Goal: Information Seeking & Learning: Learn about a topic

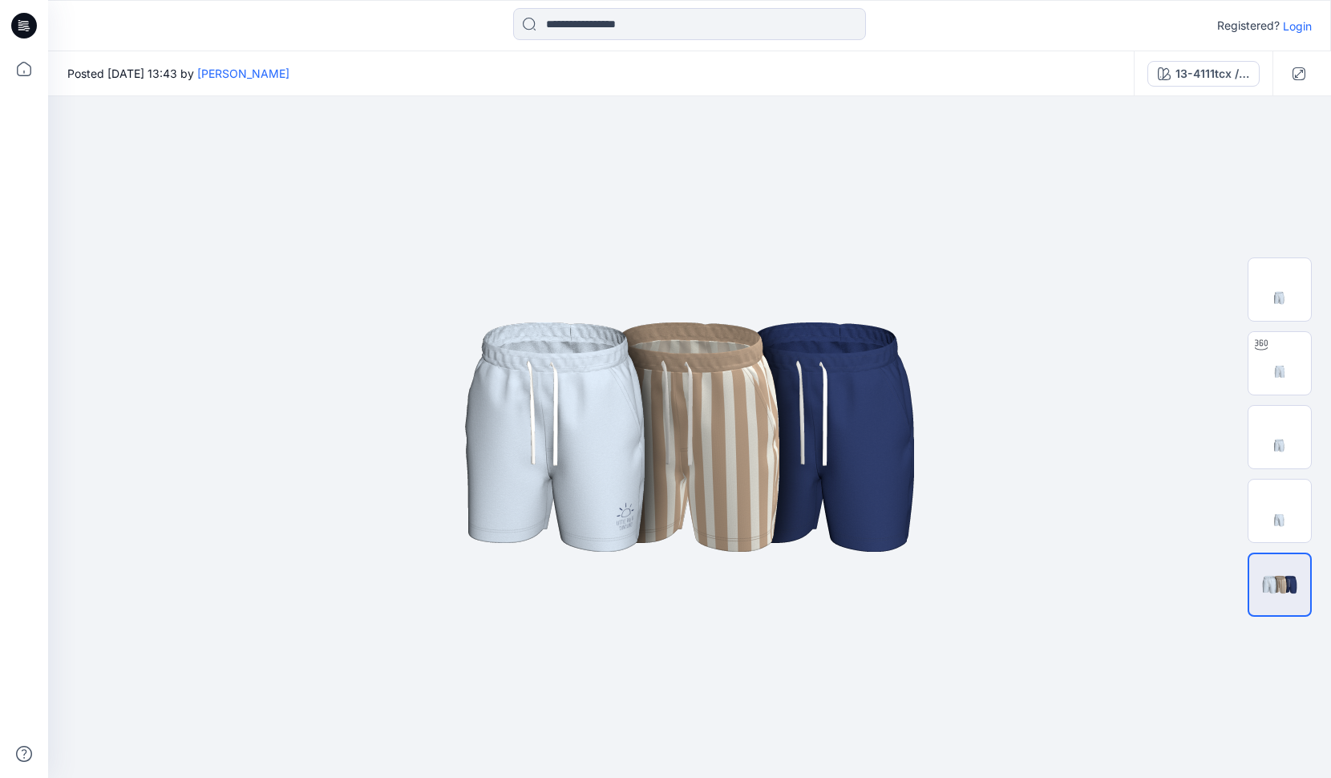
click at [381, 0] on div "Registered? Login" at bounding box center [689, 25] width 1283 height 51
drag, startPoint x: 1008, startPoint y: 541, endPoint x: 931, endPoint y: 552, distance: 77.7
click at [931, 552] on img at bounding box center [690, 436] width 802 height 481
click at [1259, 524] on img at bounding box center [1279, 510] width 63 height 63
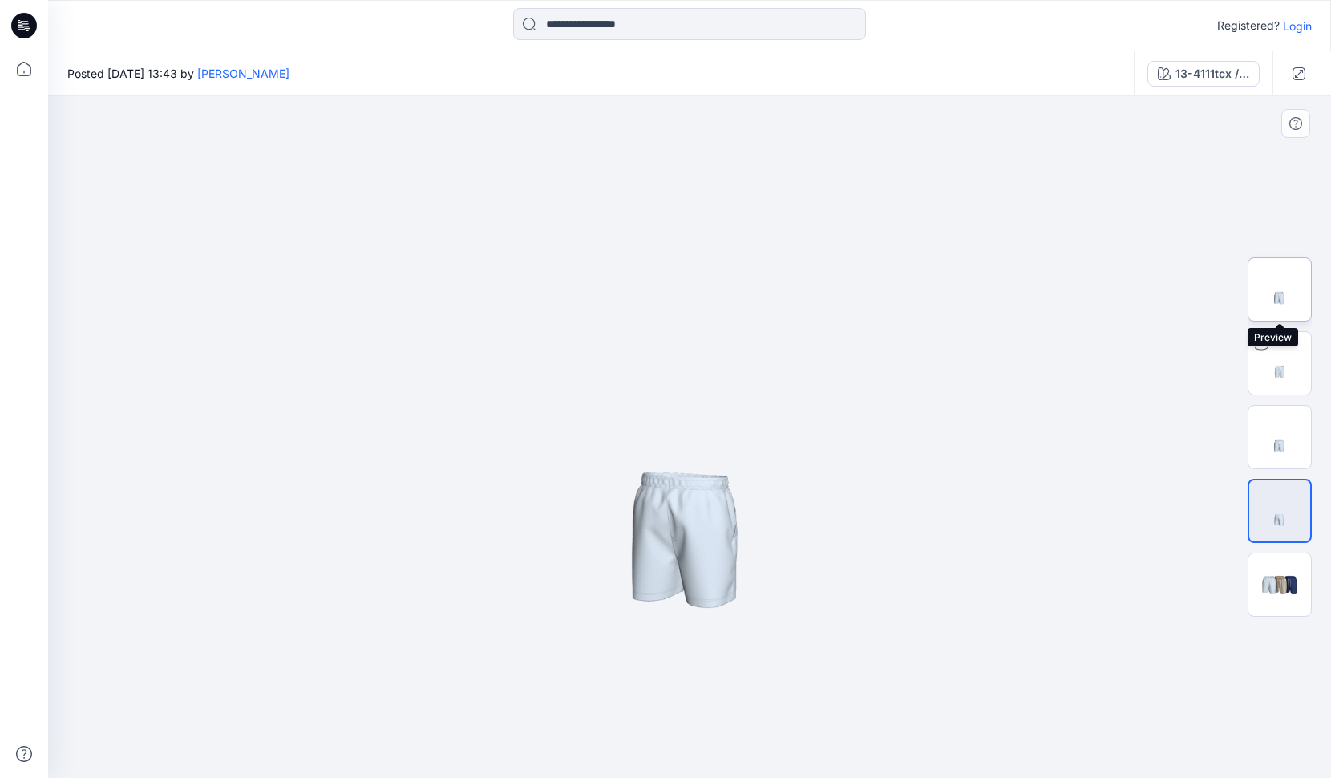
click at [1277, 290] on img at bounding box center [1279, 289] width 63 height 63
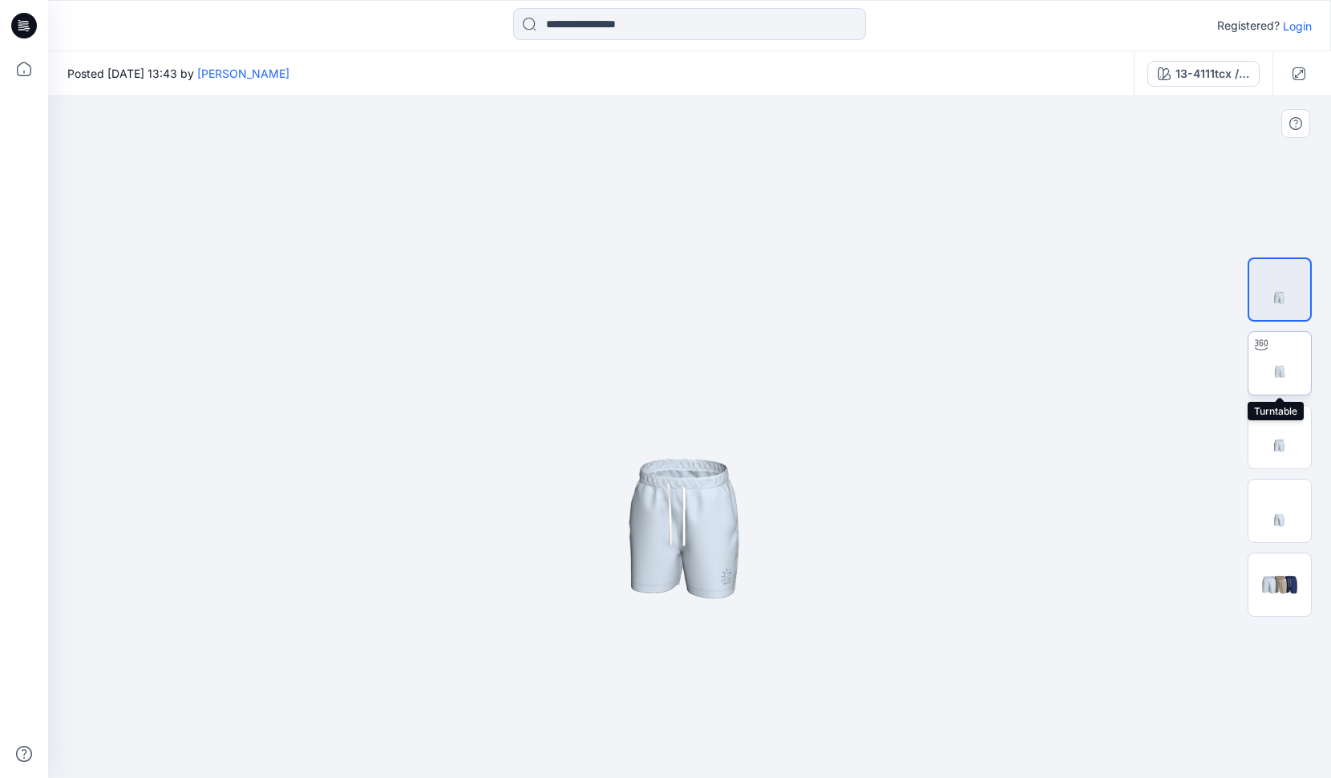
click at [1287, 369] on img at bounding box center [1279, 363] width 63 height 63
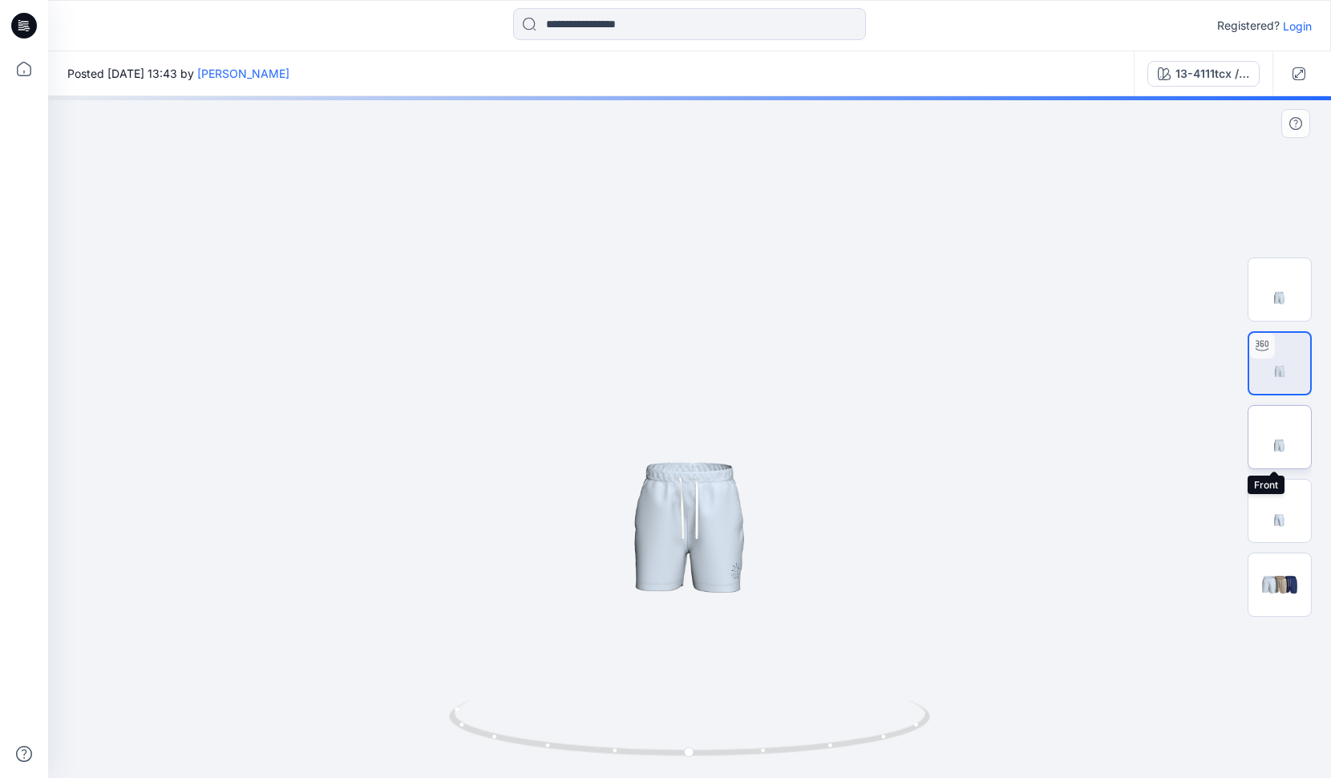
click at [1288, 443] on img at bounding box center [1279, 437] width 63 height 63
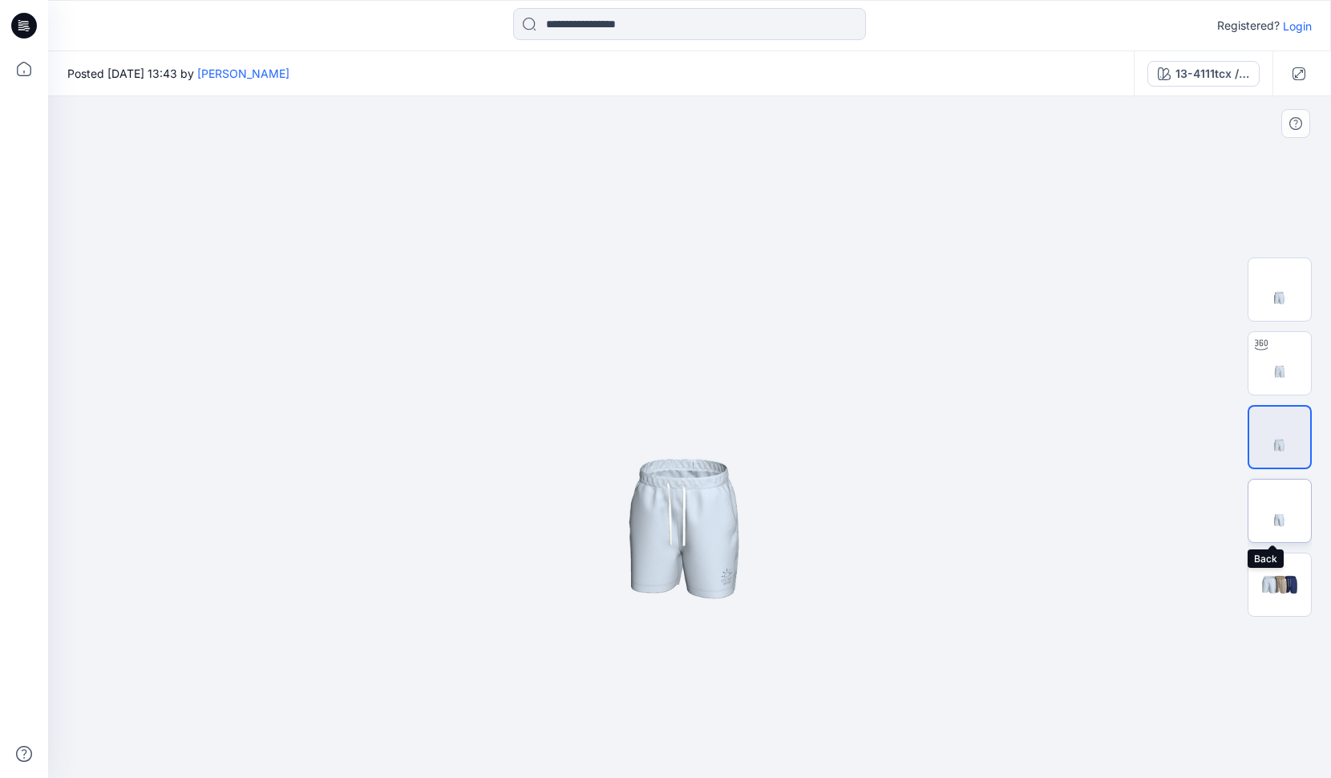
click at [1292, 509] on img at bounding box center [1279, 510] width 63 height 63
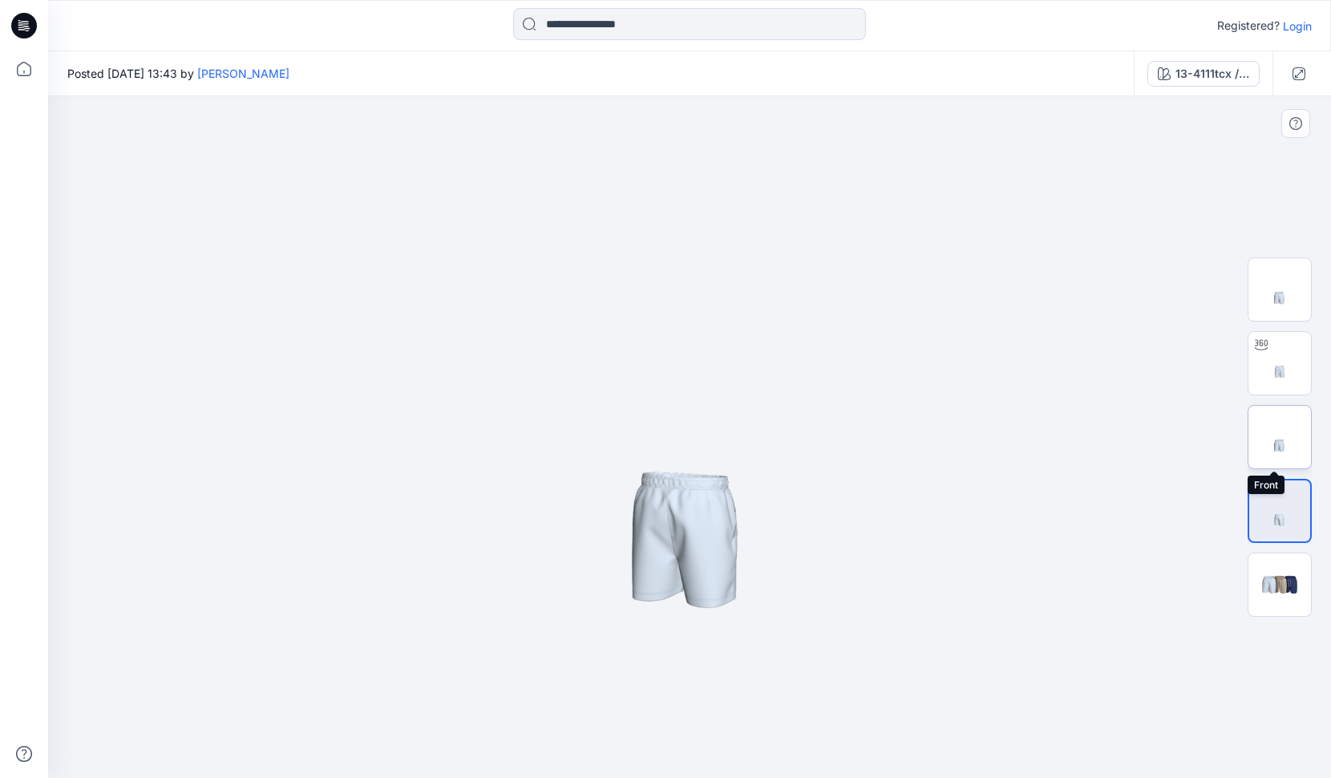
click at [1288, 448] on img at bounding box center [1279, 437] width 63 height 63
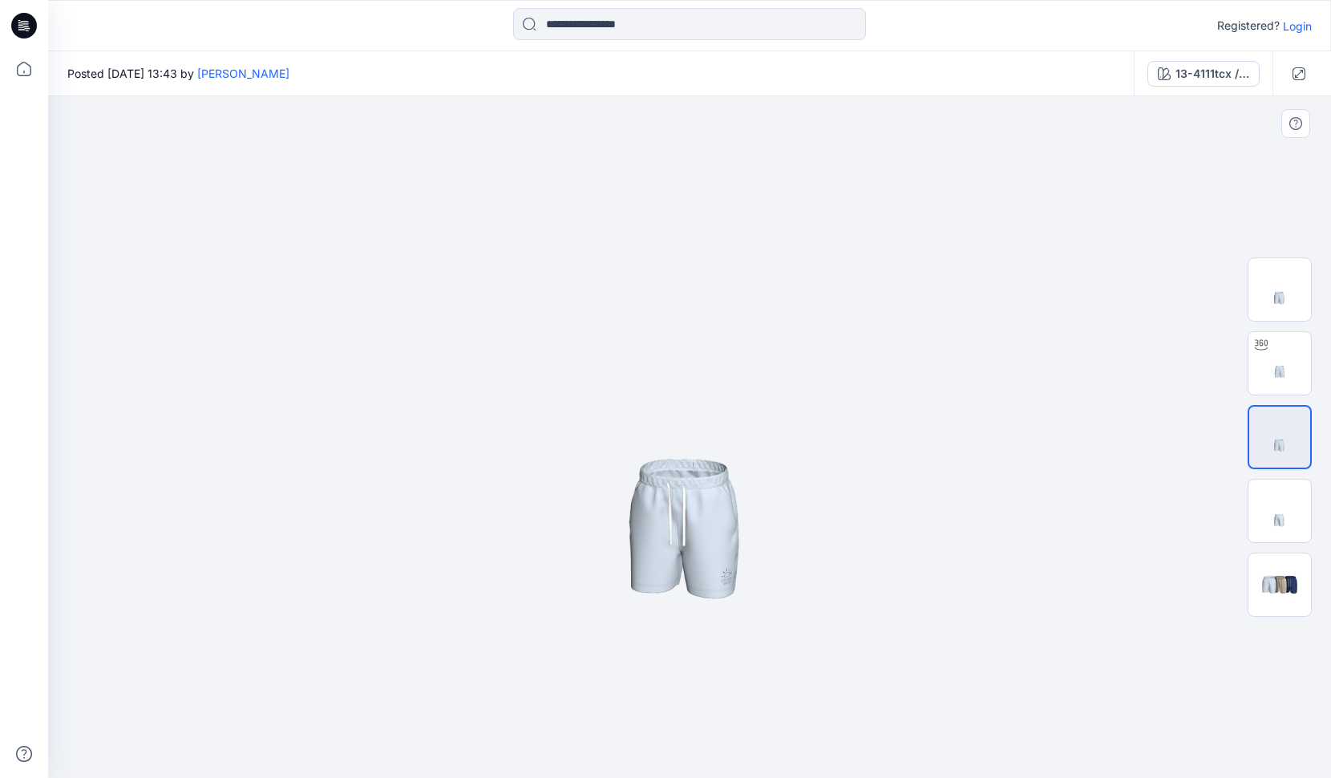
drag, startPoint x: 715, startPoint y: 574, endPoint x: 633, endPoint y: 574, distance: 82.6
click at [633, 574] on img at bounding box center [689, 436] width 681 height 681
click at [1268, 385] on img at bounding box center [1279, 363] width 63 height 63
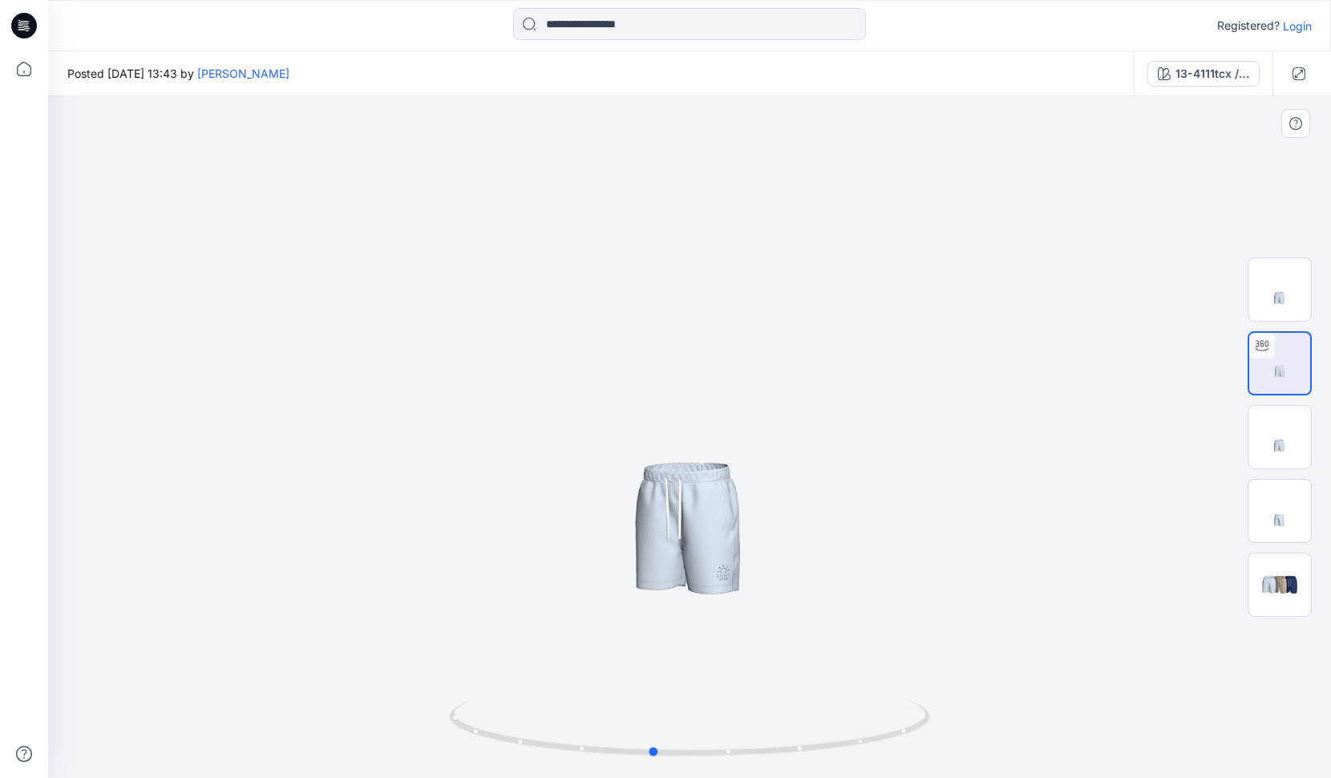
drag, startPoint x: 762, startPoint y: 540, endPoint x: 725, endPoint y: 519, distance: 42.8
click at [725, 519] on div at bounding box center [689, 436] width 1283 height 681
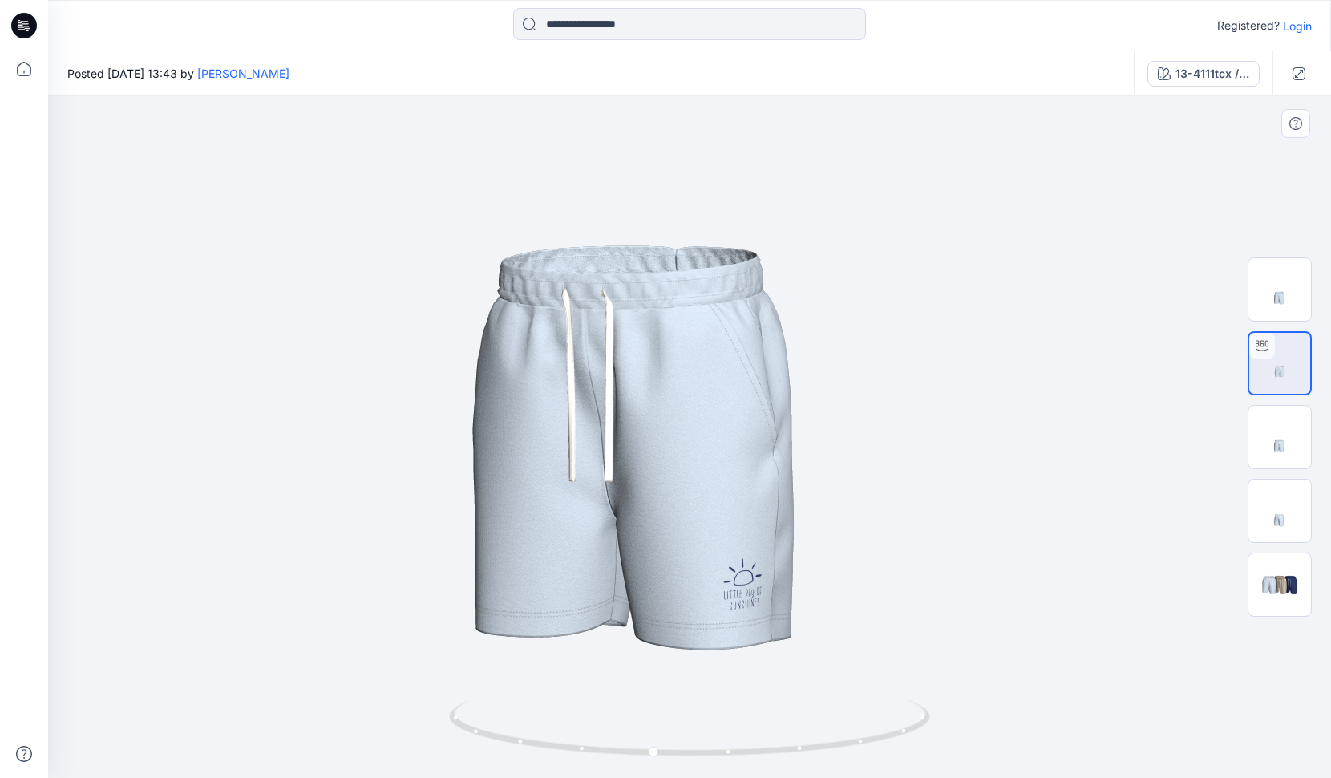
drag, startPoint x: 715, startPoint y: 623, endPoint x: 665, endPoint y: 354, distance: 274.1
click at [665, 354] on img at bounding box center [639, 168] width 2096 height 2096
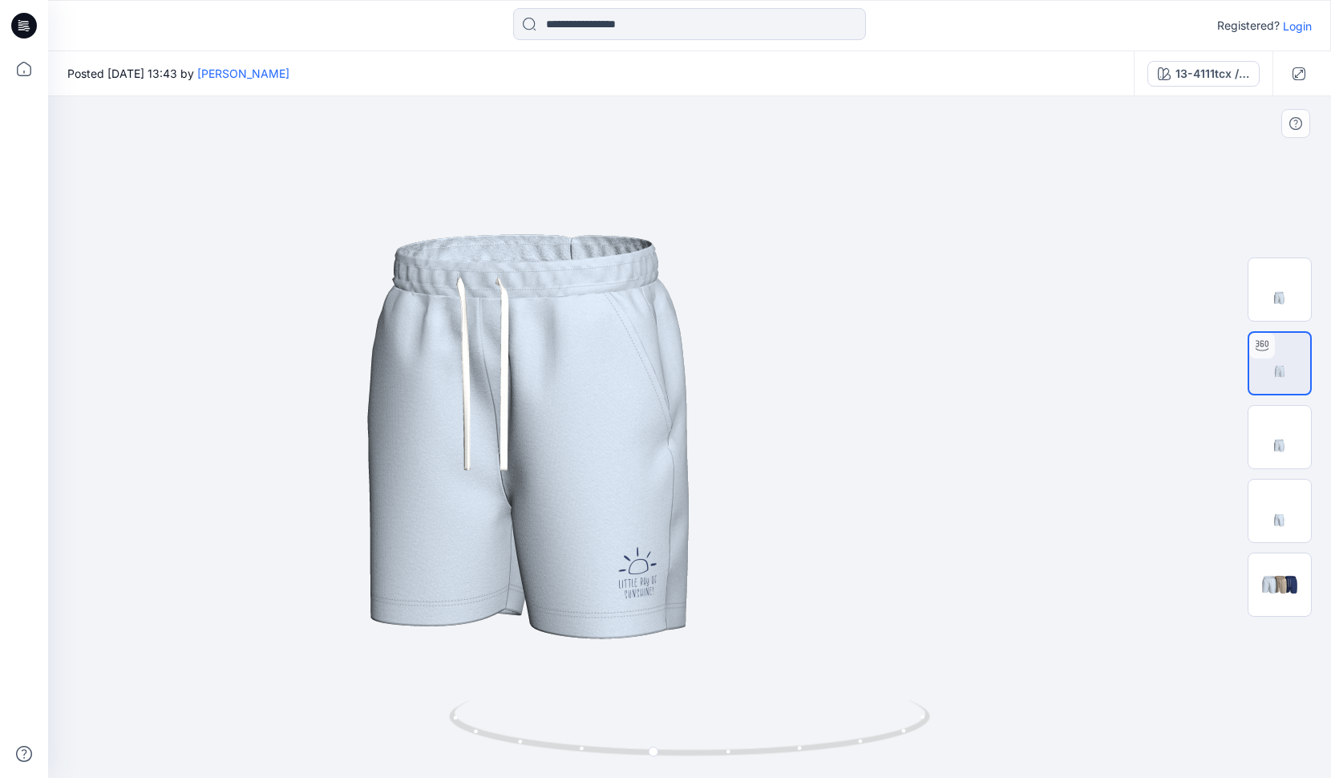
drag, startPoint x: 825, startPoint y: 448, endPoint x: 790, endPoint y: 435, distance: 37.1
click at [717, 425] on img at bounding box center [534, 157] width 2096 height 2096
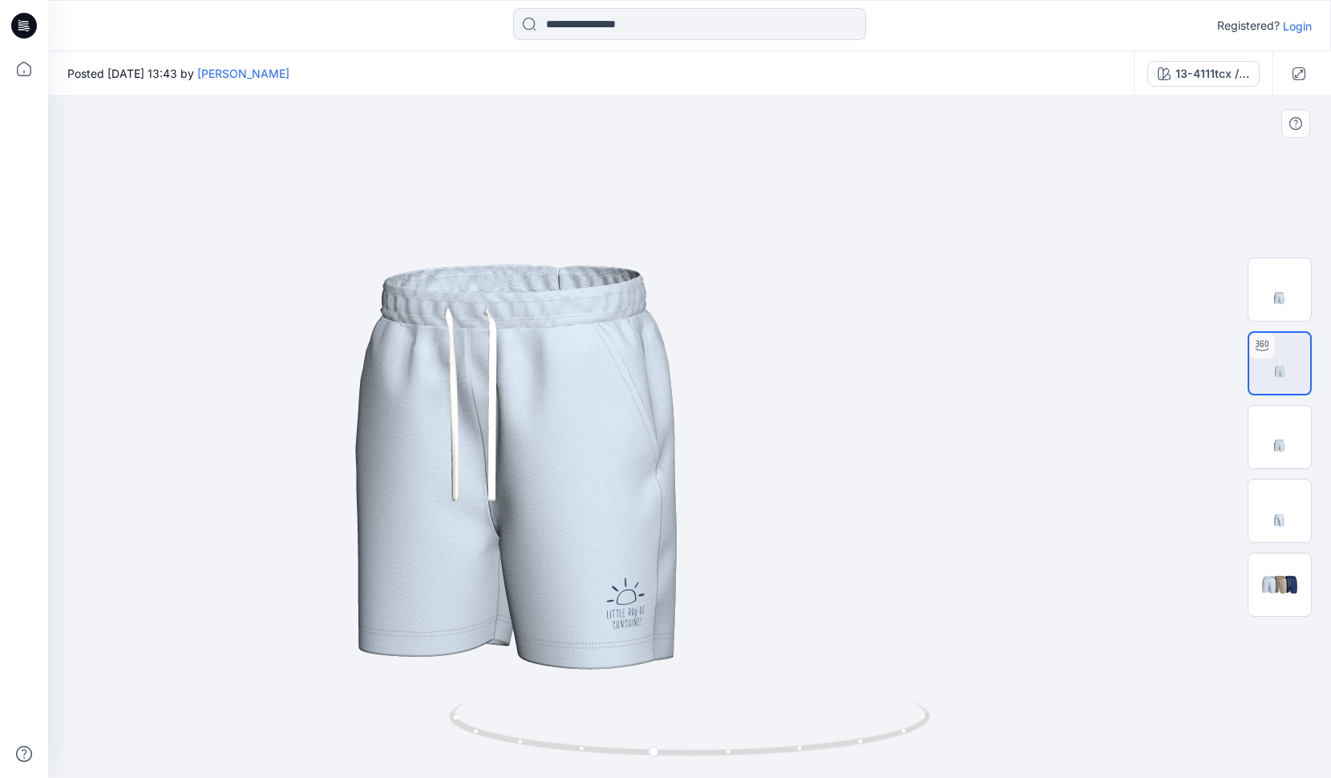
drag, startPoint x: 1036, startPoint y: 593, endPoint x: 1053, endPoint y: 593, distance: 16.8
click at [1053, 593] on img at bounding box center [522, 187] width 2096 height 2096
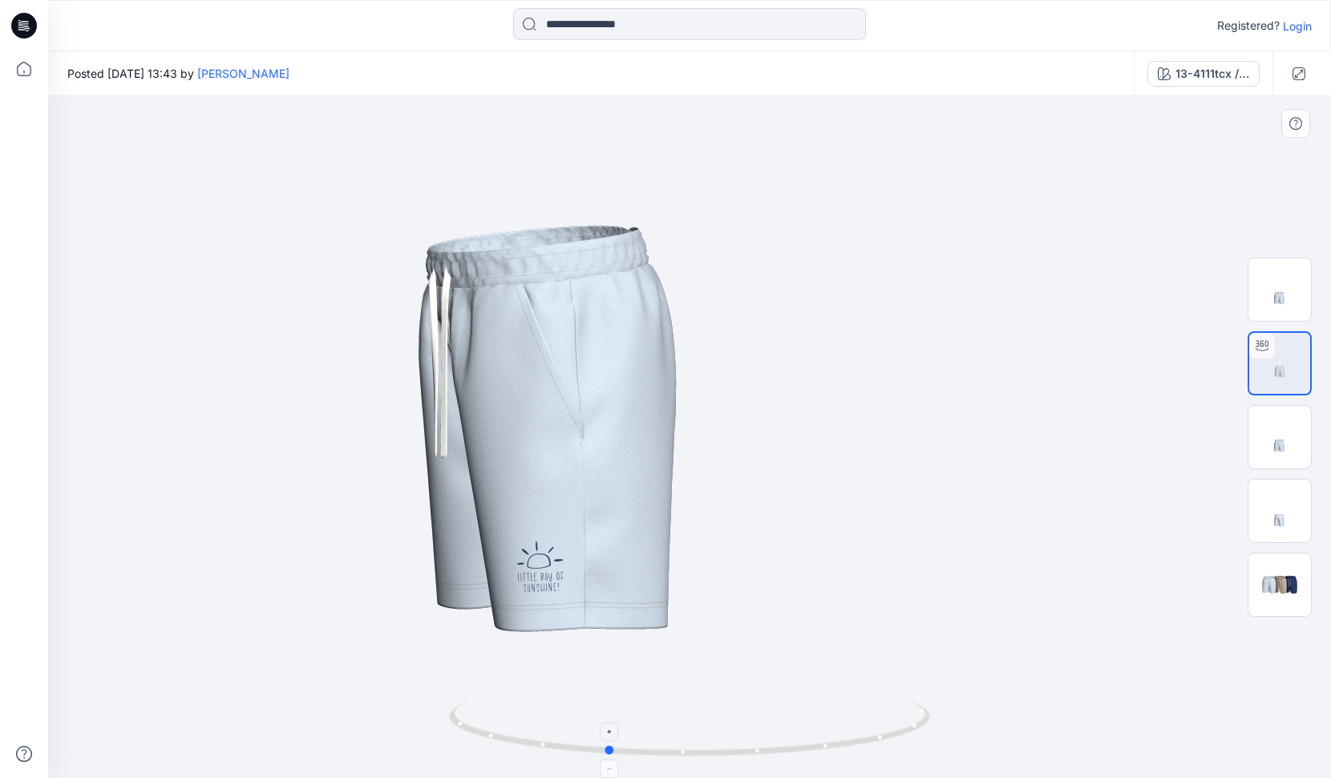
drag, startPoint x: 867, startPoint y: 749, endPoint x: 821, endPoint y: 743, distance: 46.0
click at [821, 743] on icon at bounding box center [691, 730] width 485 height 60
click at [1308, 588] on img at bounding box center [1279, 585] width 63 height 38
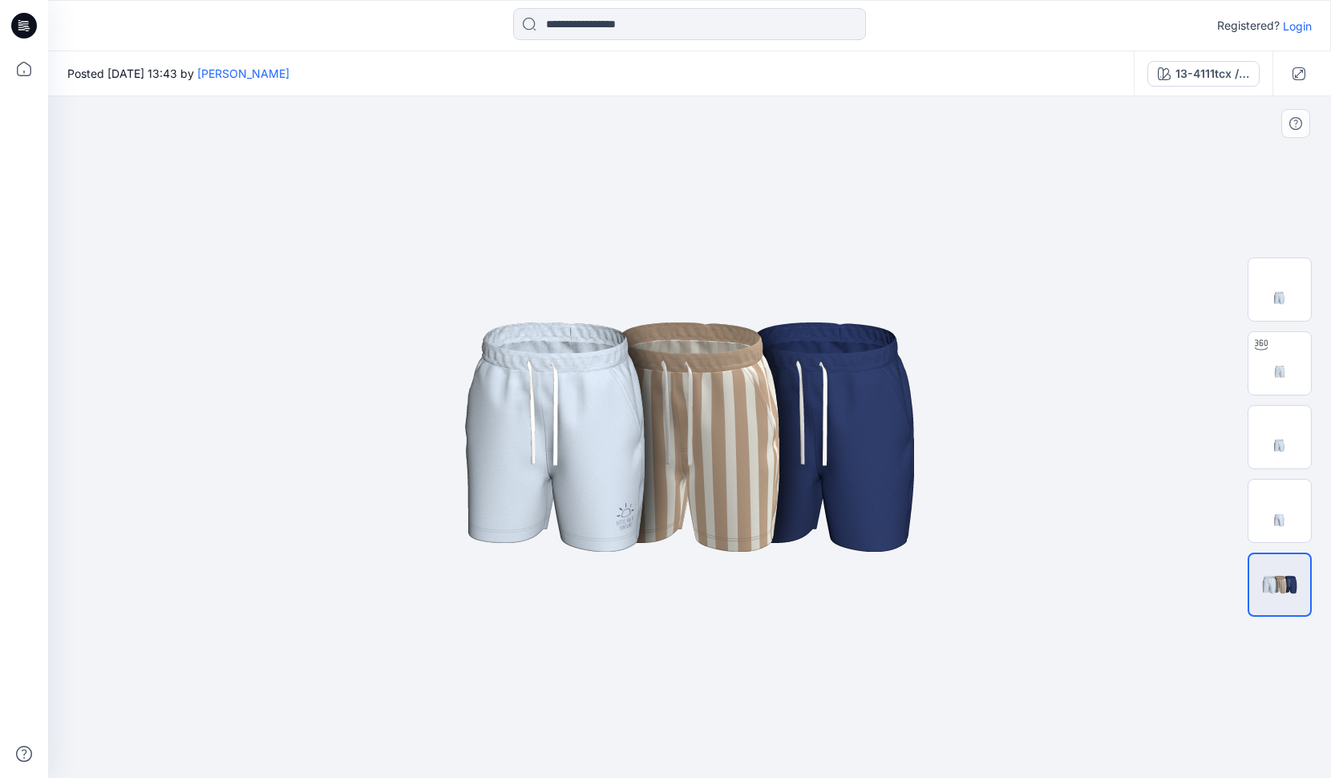
drag, startPoint x: 803, startPoint y: 497, endPoint x: 745, endPoint y: 464, distance: 67.1
click at [745, 464] on img at bounding box center [690, 436] width 802 height 481
click at [1253, 72] on button "13-4111tcx / 8158-01" at bounding box center [1203, 74] width 112 height 26
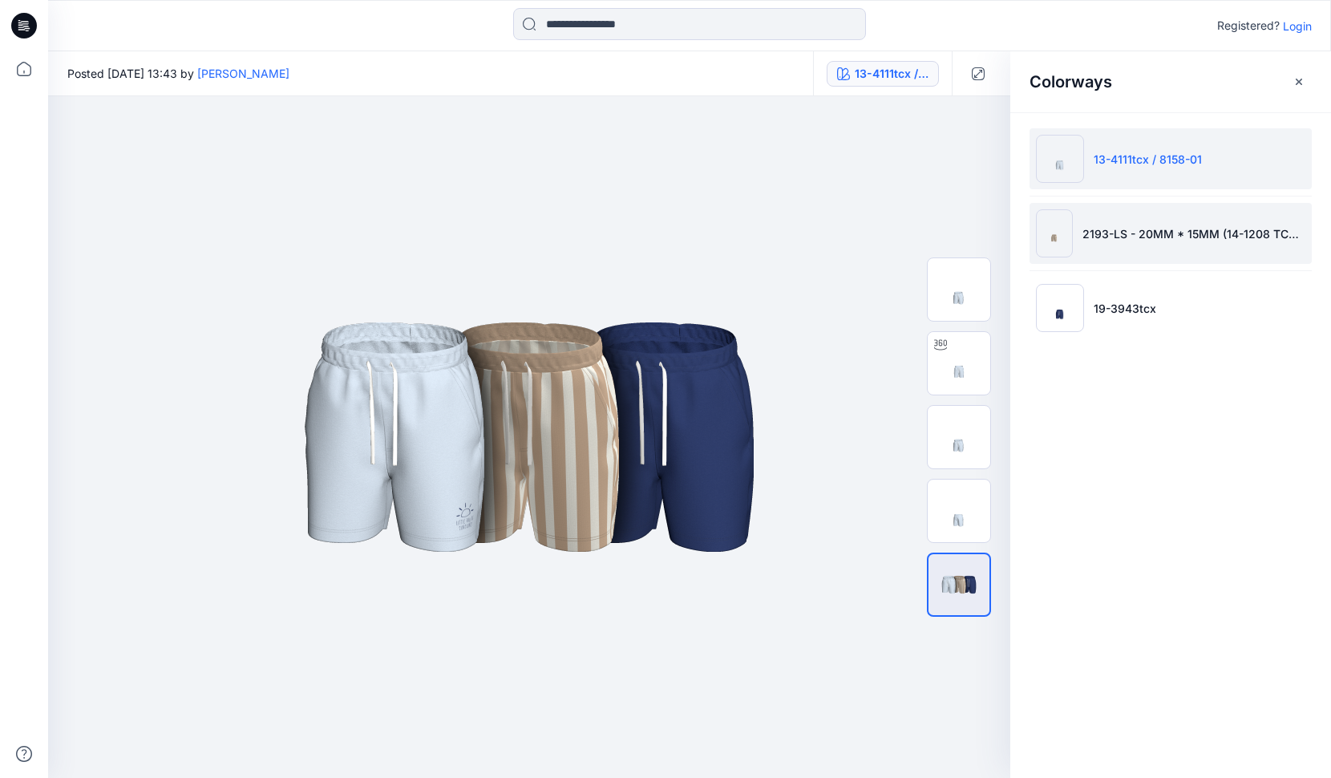
click at [1197, 245] on li "2193-LS - 20MM * 15MM (14-1208 TCX/11-0602 TCX)" at bounding box center [1170, 233] width 282 height 61
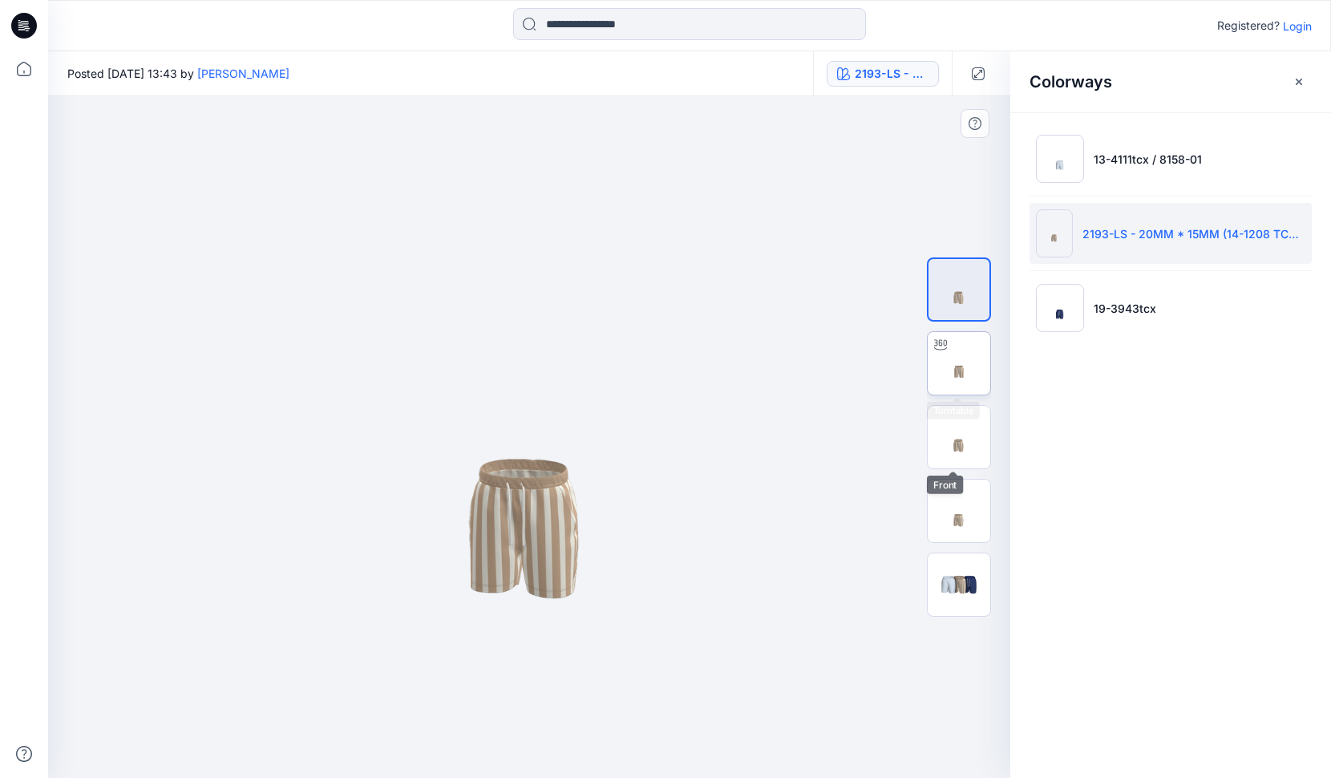
click at [957, 376] on img at bounding box center [959, 363] width 63 height 63
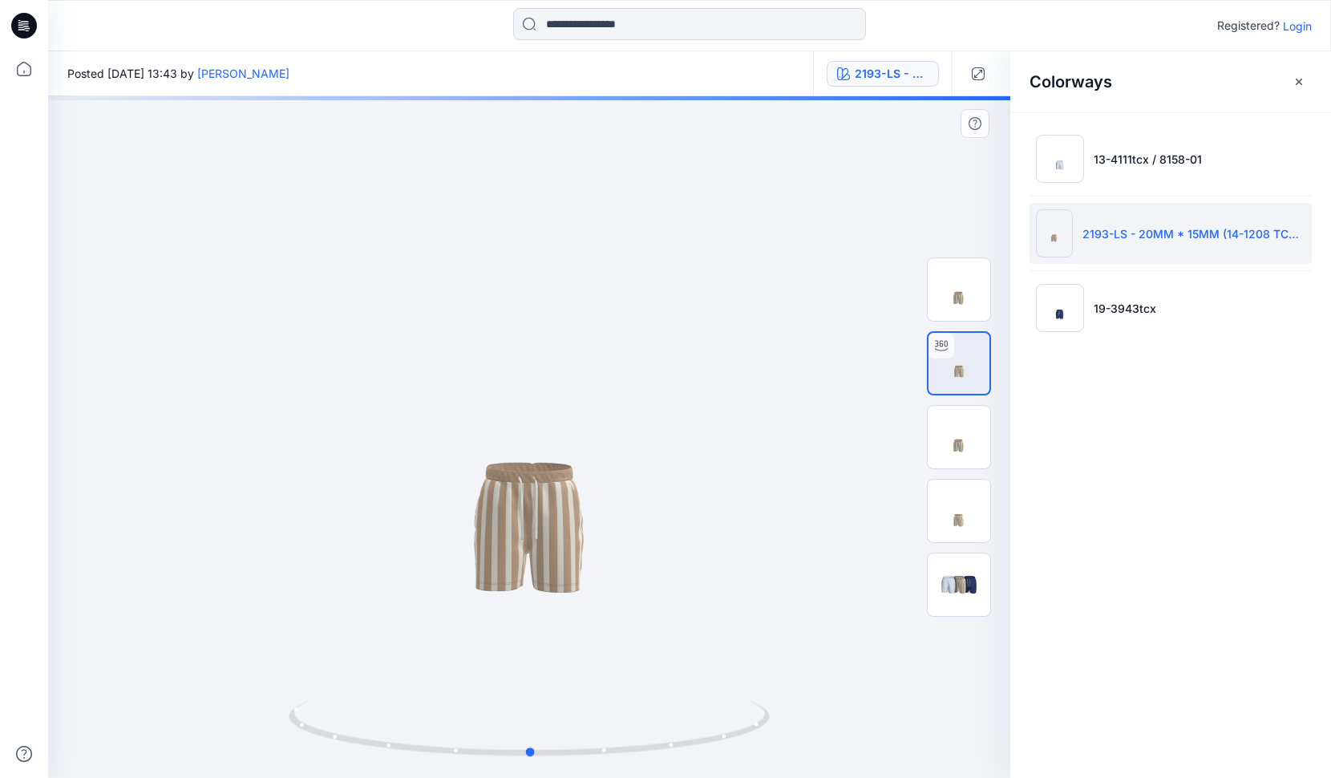
drag, startPoint x: 620, startPoint y: 637, endPoint x: 649, endPoint y: 640, distance: 29.8
click at [649, 640] on div at bounding box center [529, 436] width 962 height 681
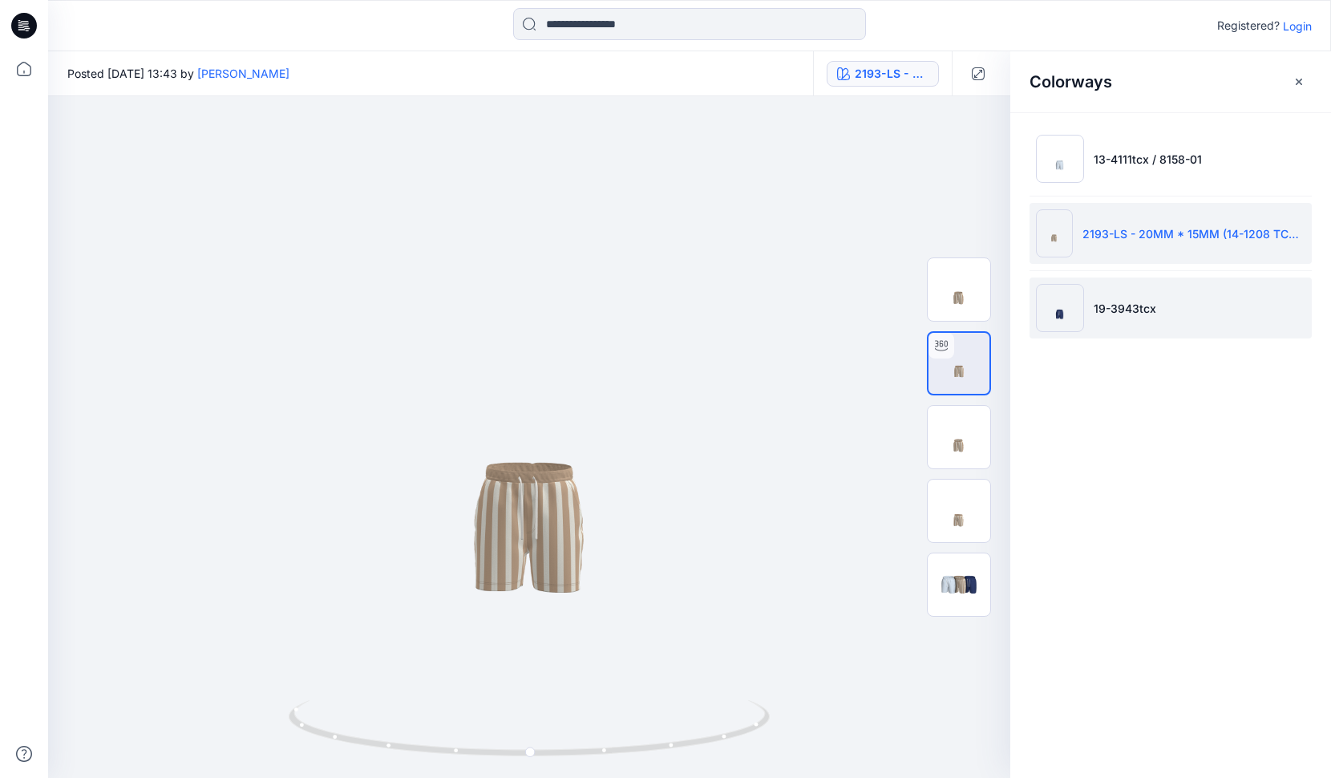
click at [1142, 307] on p "19-3943tcx" at bounding box center [1125, 308] width 63 height 17
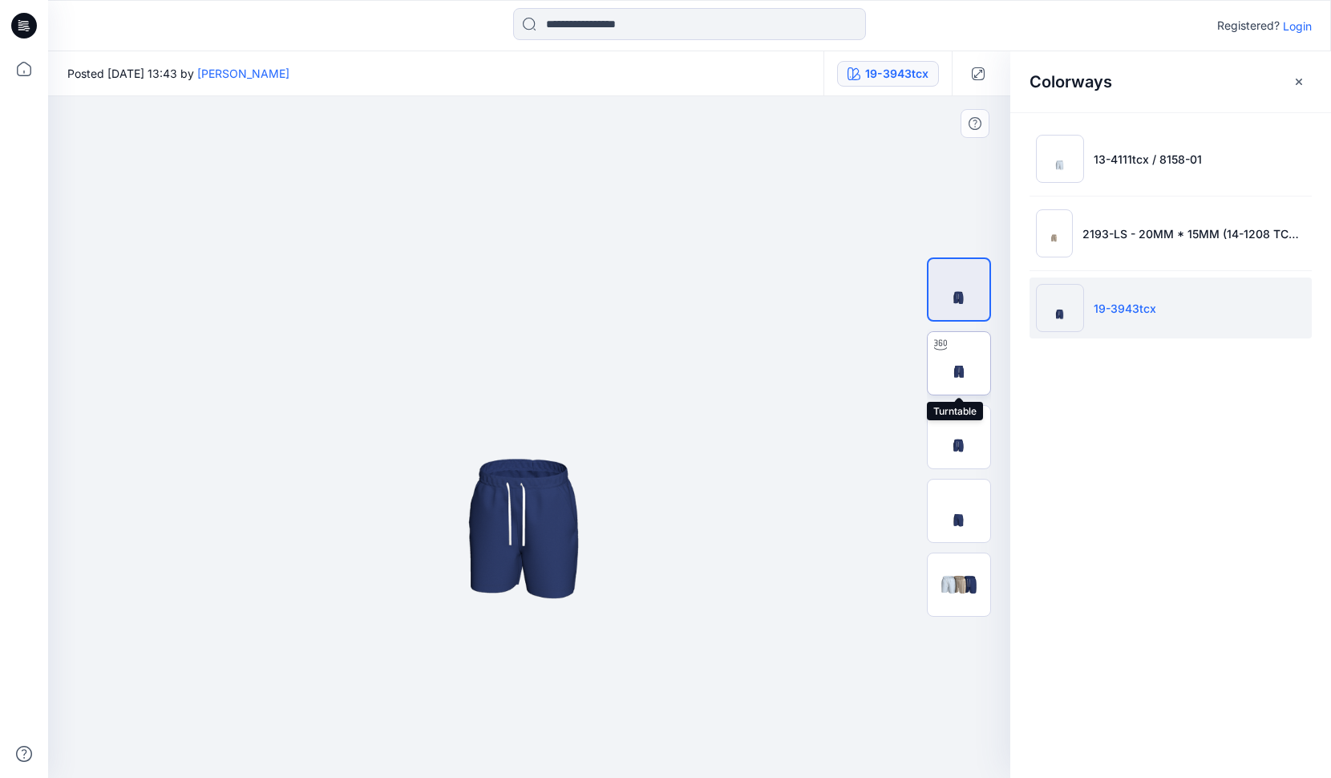
click at [968, 379] on img at bounding box center [959, 363] width 63 height 63
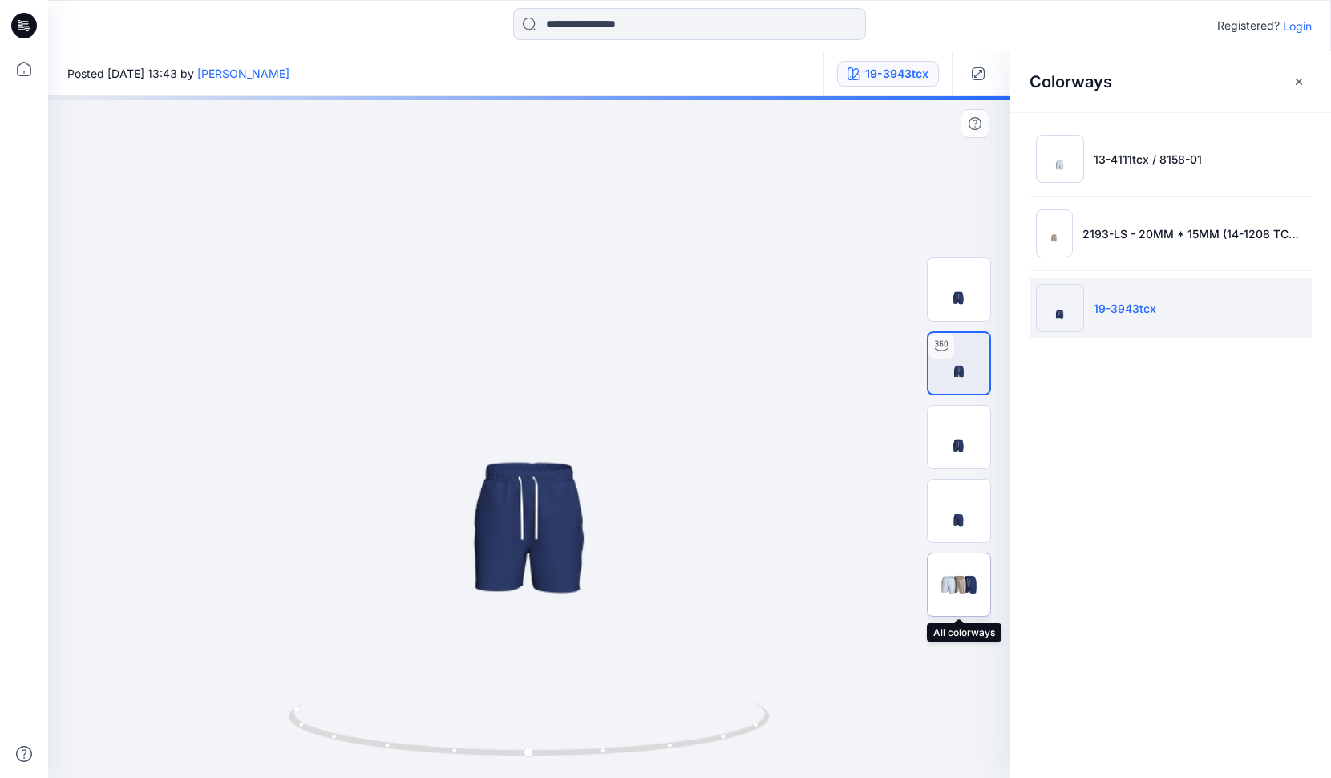
click at [952, 585] on img at bounding box center [959, 585] width 63 height 38
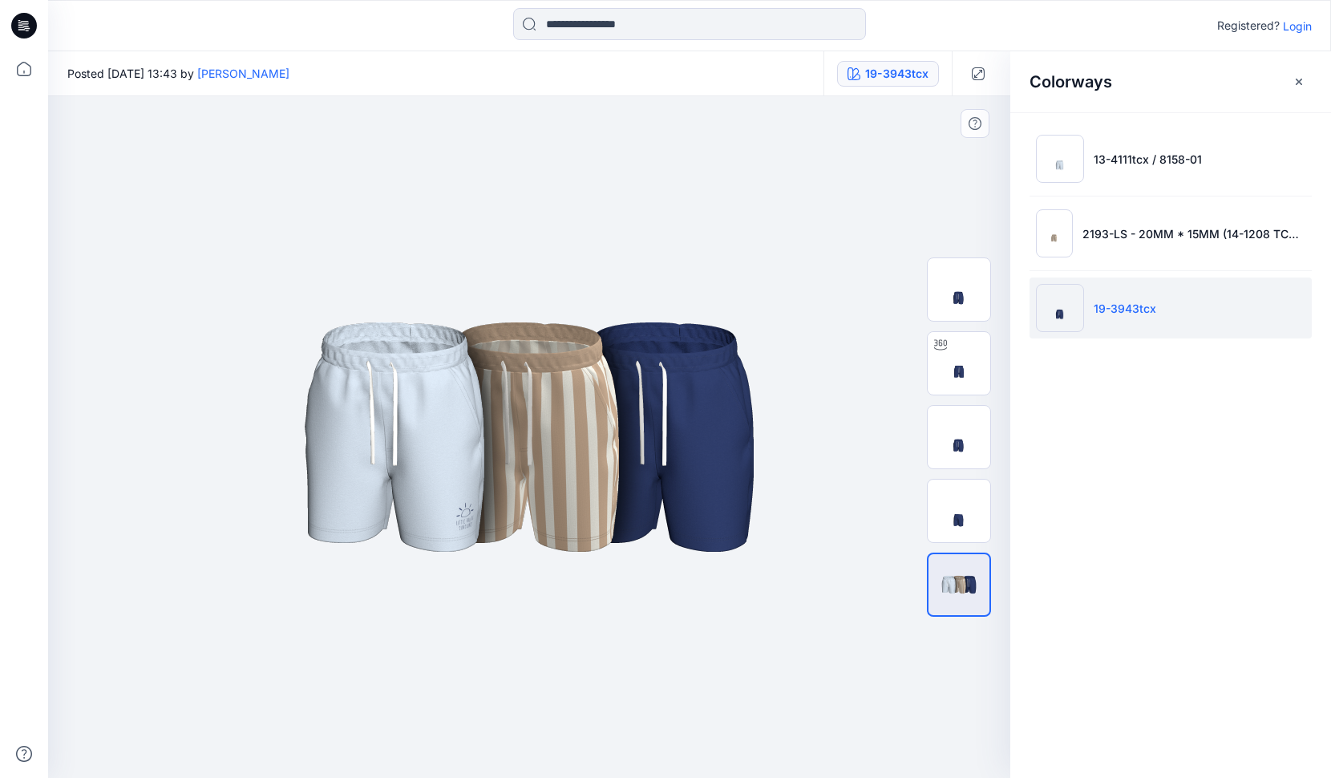
drag, startPoint x: 585, startPoint y: 468, endPoint x: 603, endPoint y: 439, distance: 33.8
click at [589, 467] on img at bounding box center [529, 436] width 802 height 481
click at [1148, 160] on p "13-4111tcx / 8158-01" at bounding box center [1148, 159] width 108 height 17
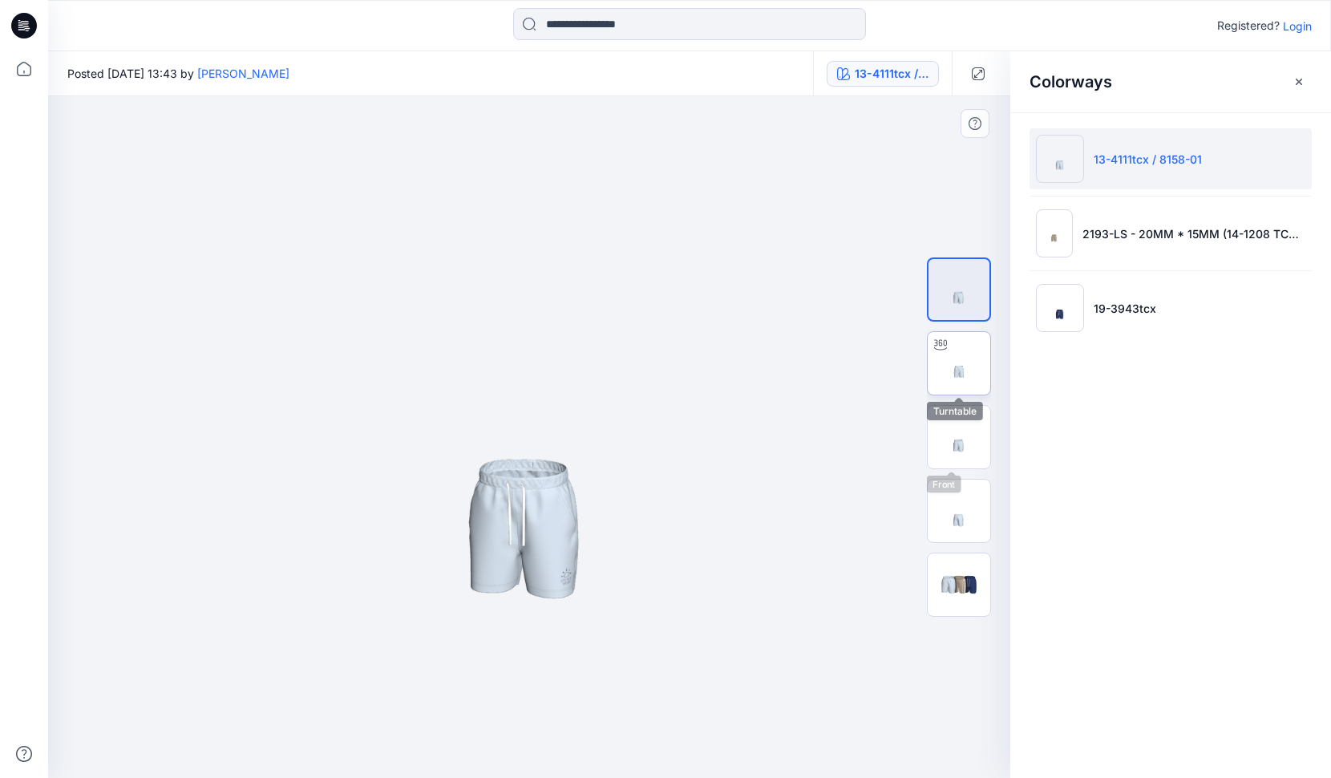
click at [972, 378] on img at bounding box center [959, 363] width 63 height 63
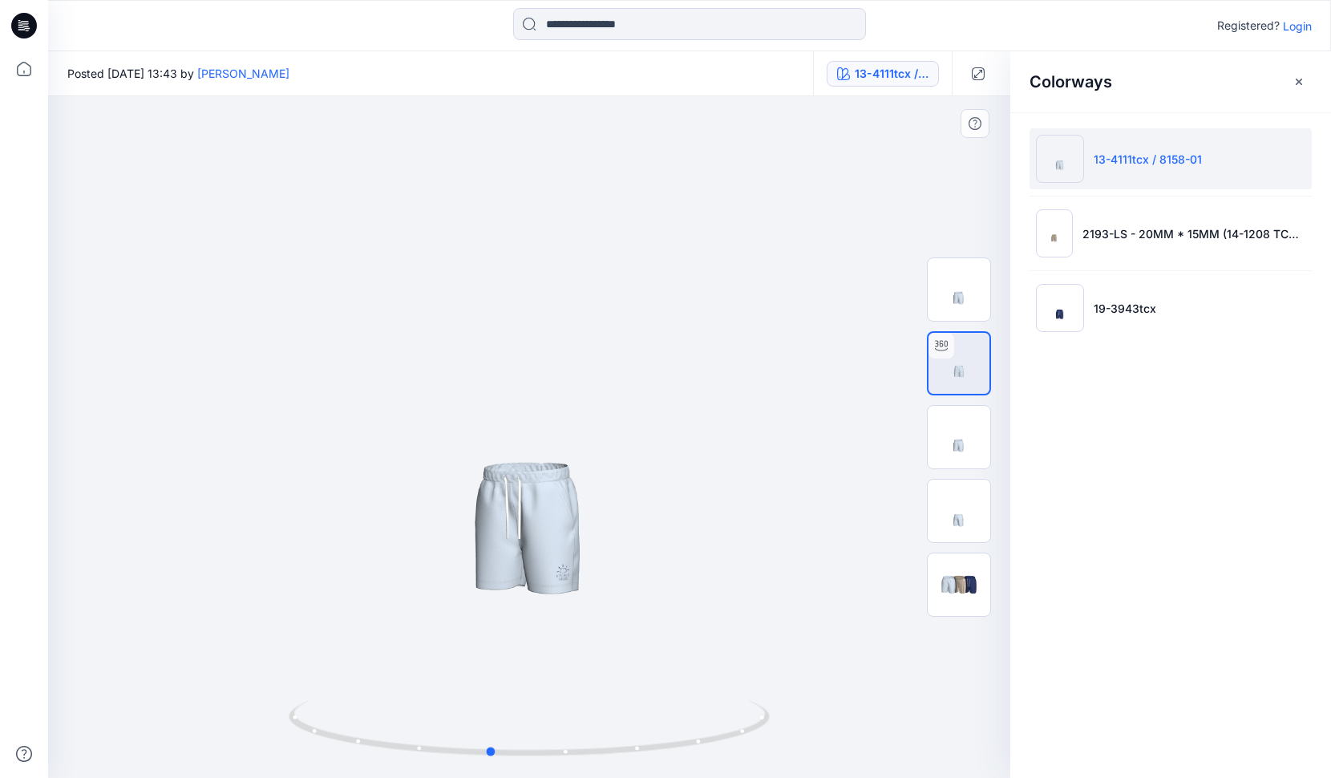
drag, startPoint x: 573, startPoint y: 588, endPoint x: 543, endPoint y: 613, distance: 39.8
click at [543, 613] on div at bounding box center [529, 436] width 962 height 681
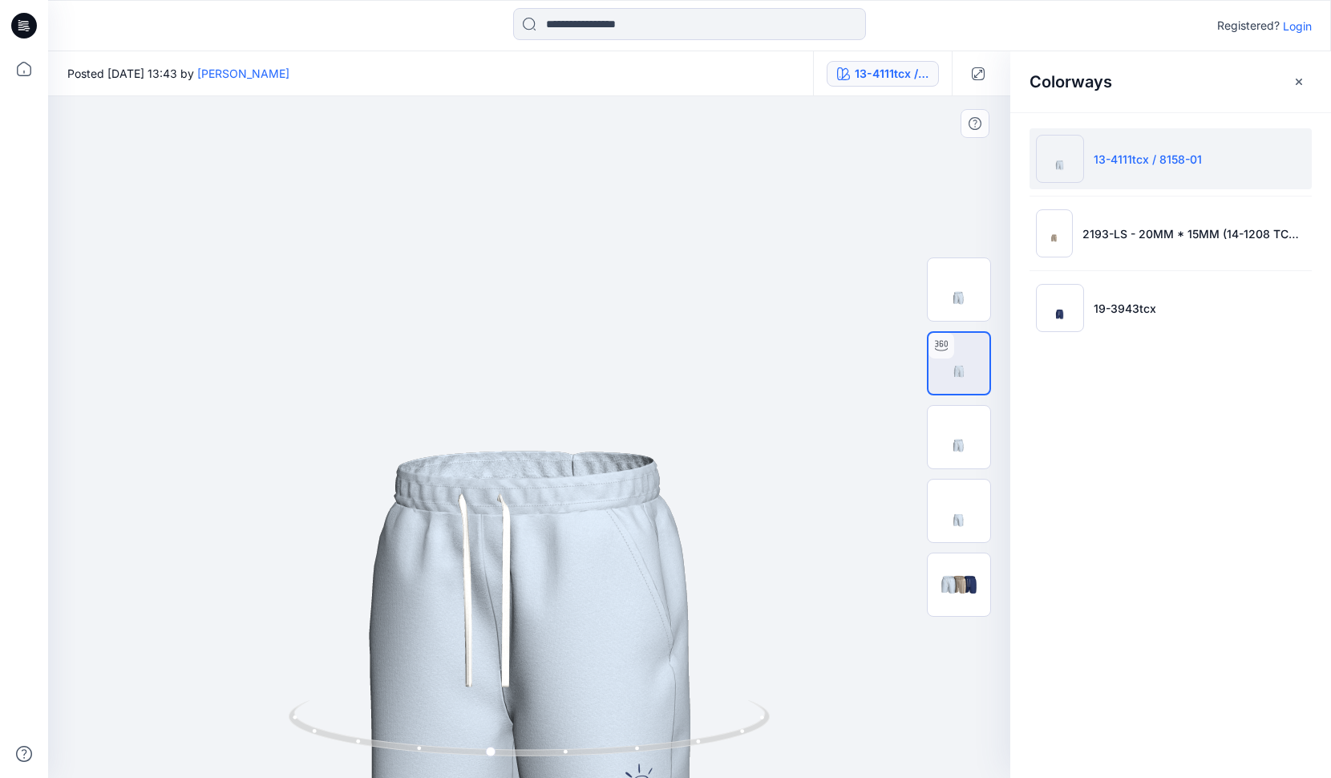
drag, startPoint x: 551, startPoint y: 517, endPoint x: 556, endPoint y: 383, distance: 134.0
click at [556, 383] on img at bounding box center [536, 373] width 2096 height 2096
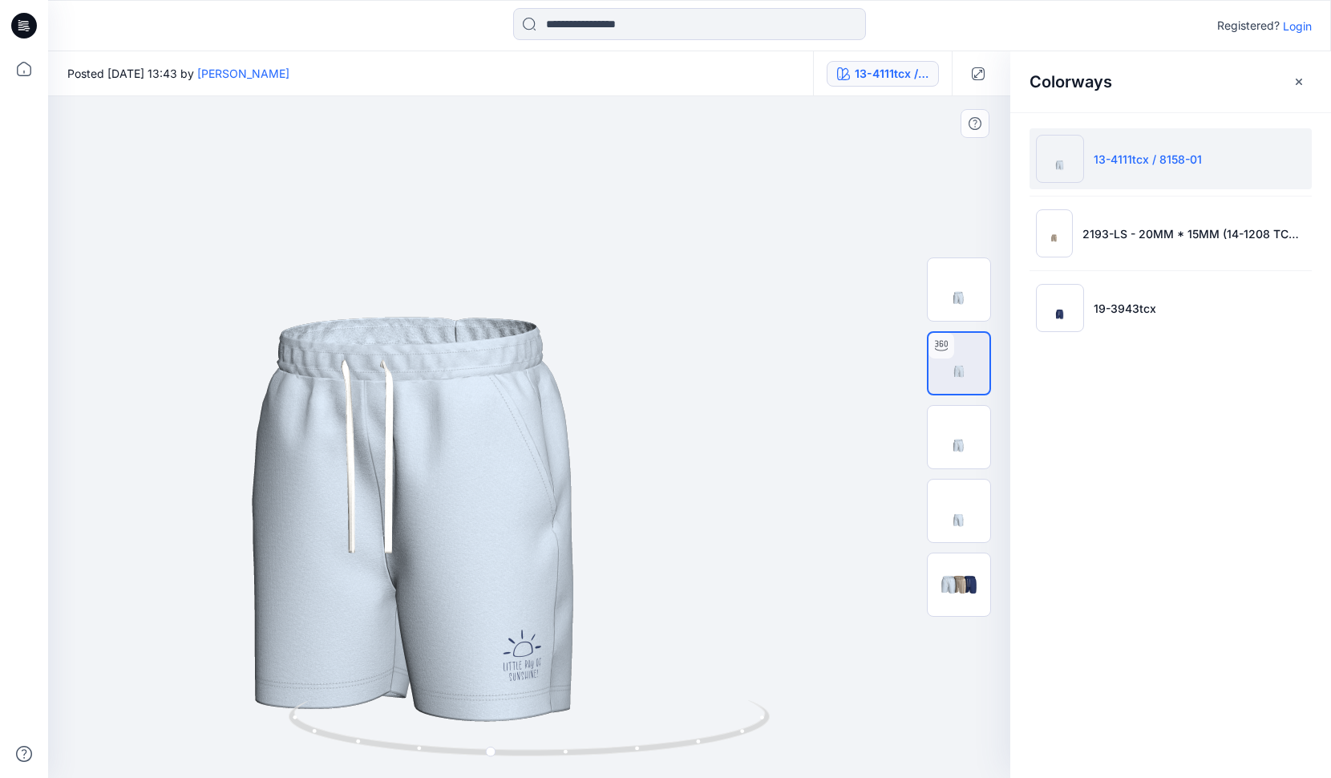
drag, startPoint x: 739, startPoint y: 629, endPoint x: 634, endPoint y: 559, distance: 126.1
click at [634, 559] on img at bounding box center [419, 239] width 2096 height 2096
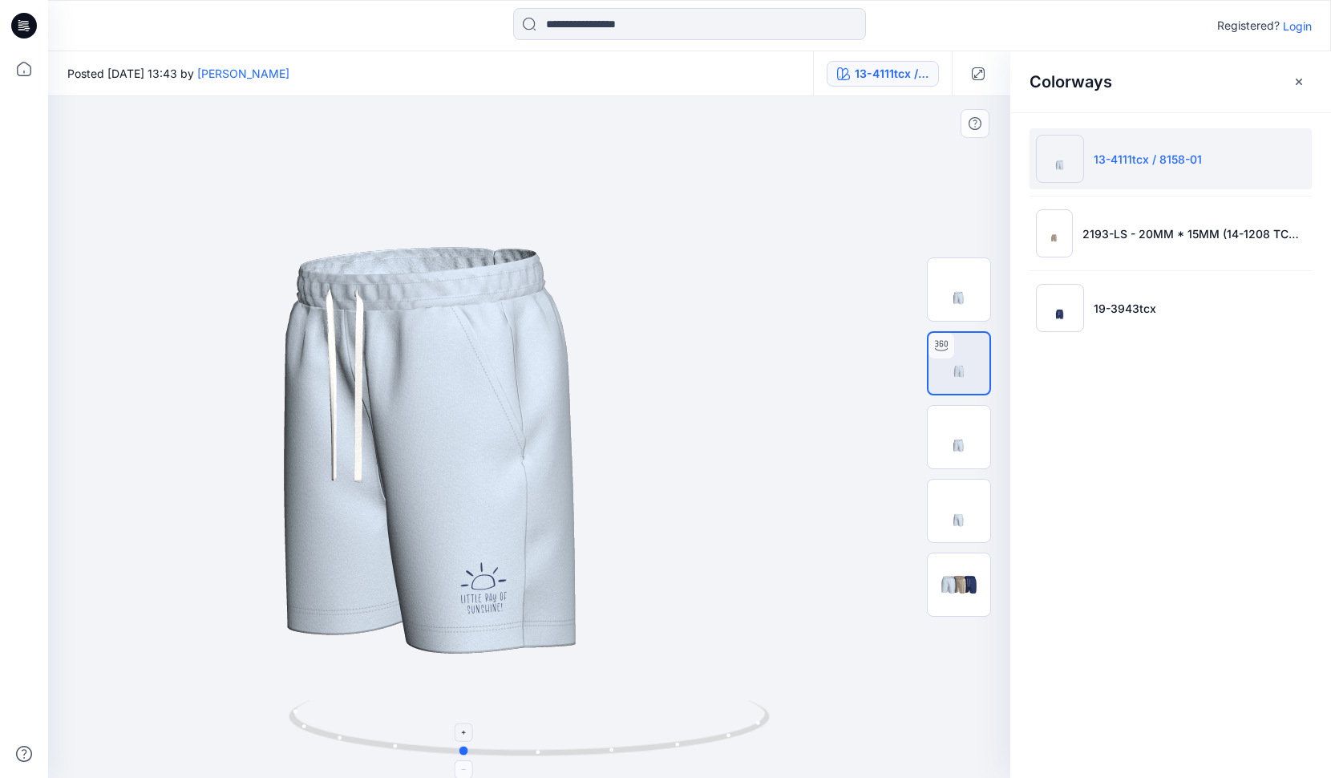
drag, startPoint x: 715, startPoint y: 739, endPoint x: 685, endPoint y: 757, distance: 35.2
click at [685, 757] on icon at bounding box center [531, 730] width 485 height 60
click at [1312, 85] on div "Colorways" at bounding box center [1170, 81] width 321 height 60
click at [1309, 83] on button "button" at bounding box center [1299, 82] width 26 height 26
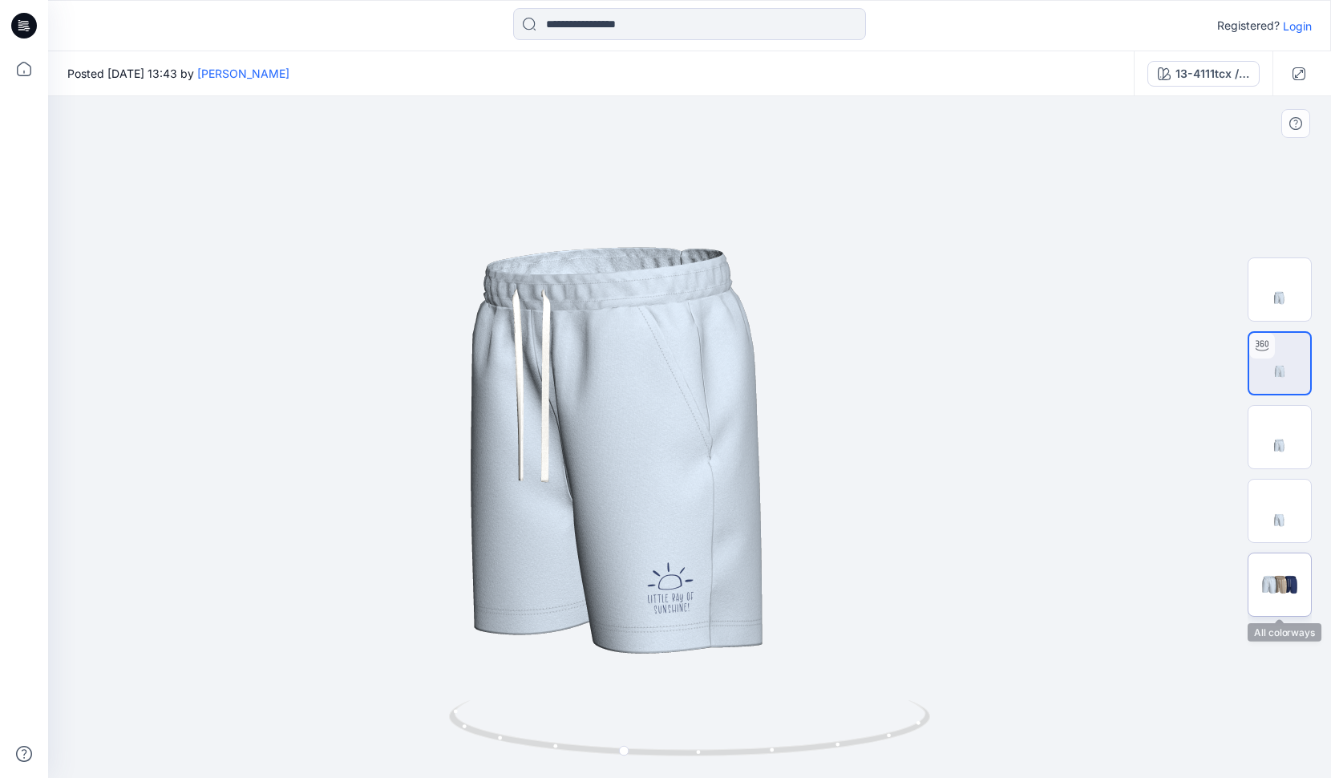
click at [1284, 584] on img at bounding box center [1279, 585] width 63 height 38
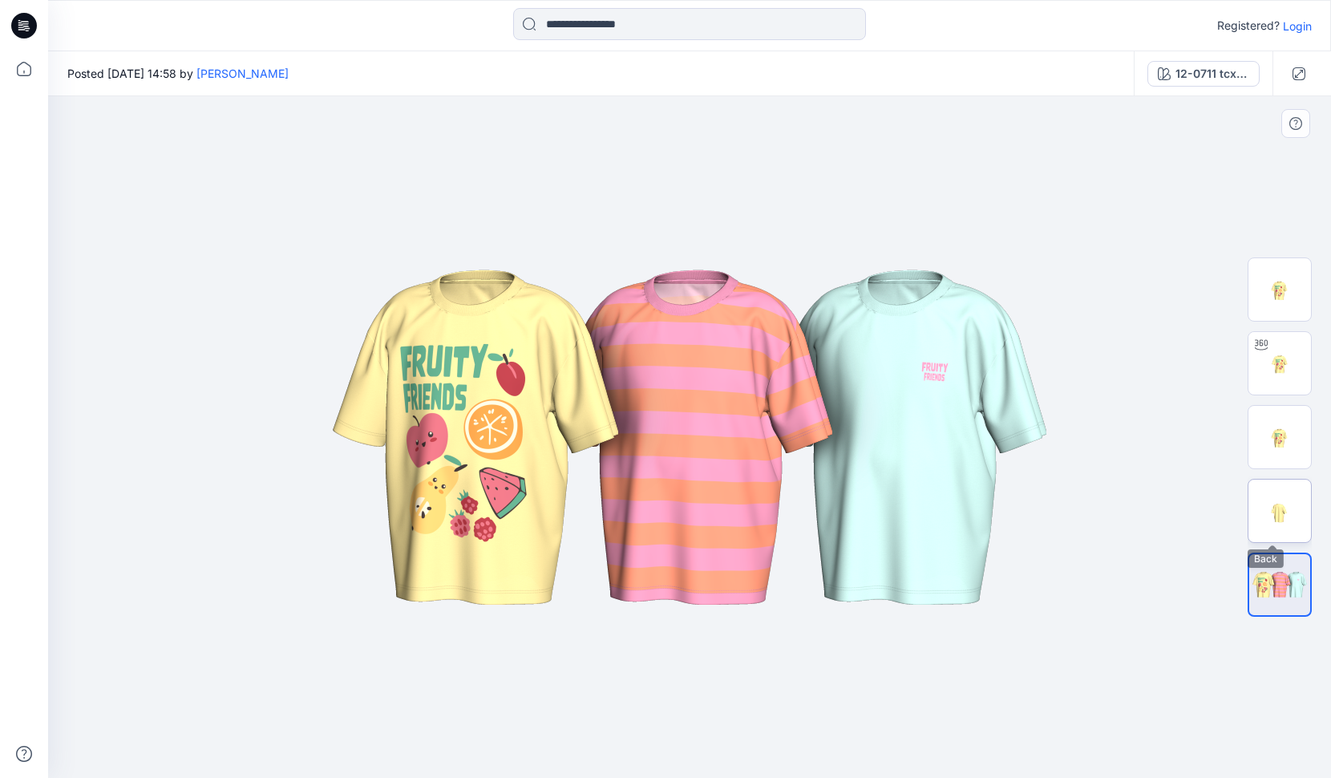
click at [1292, 515] on img at bounding box center [1279, 510] width 63 height 63
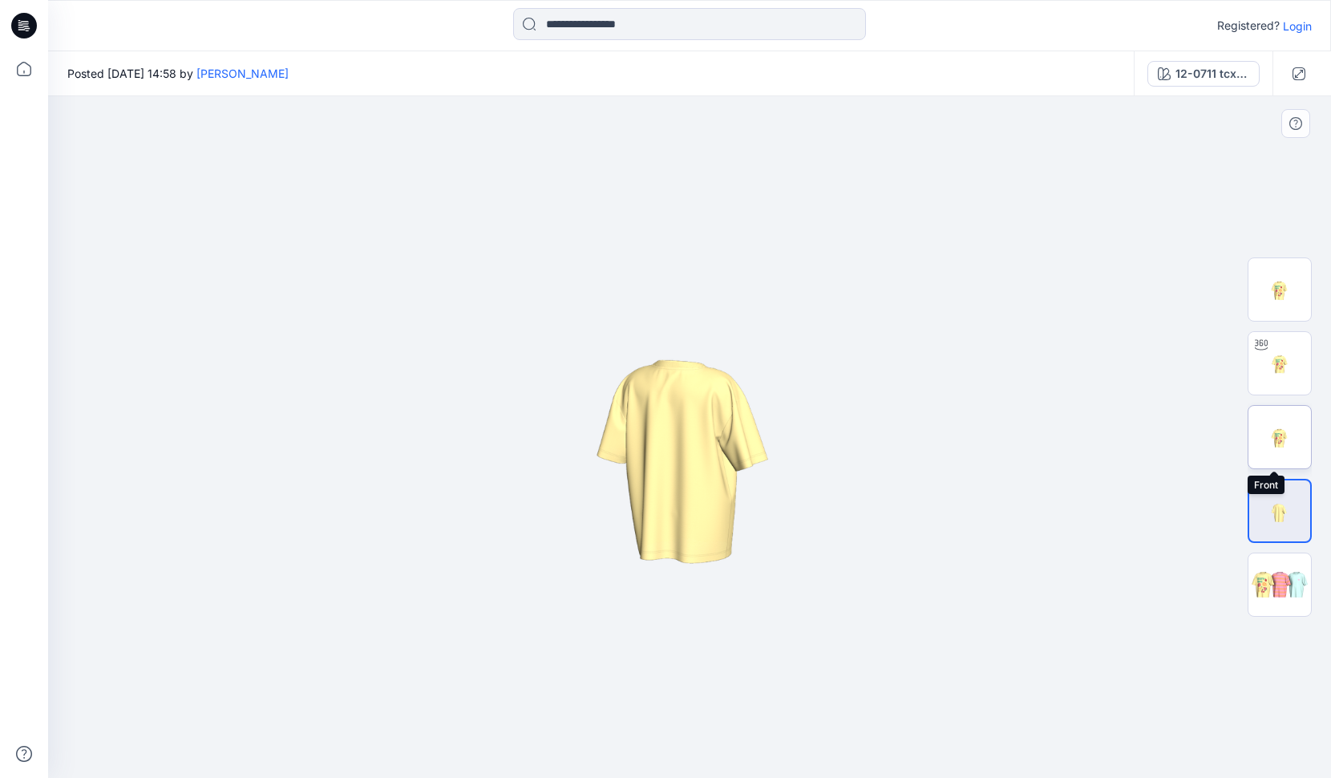
click at [1282, 432] on img at bounding box center [1279, 437] width 63 height 63
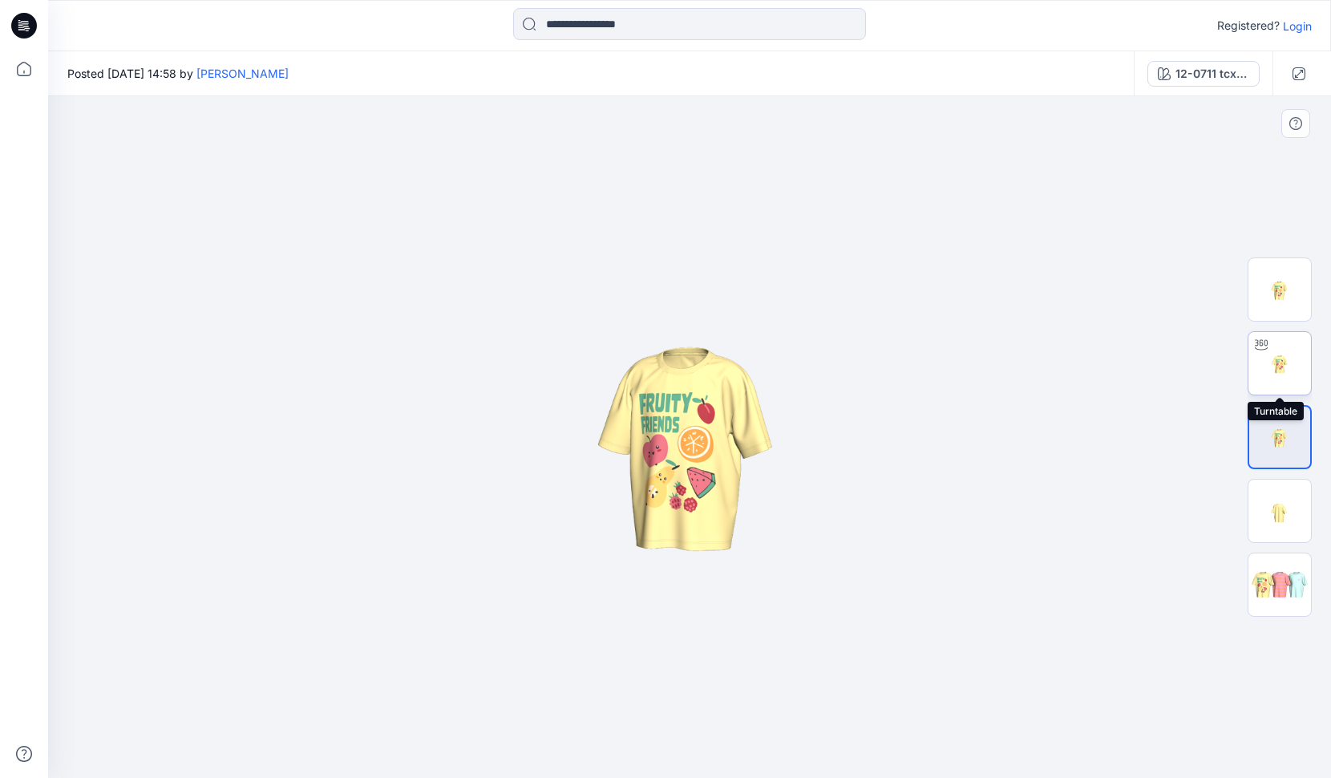
click at [1281, 382] on img at bounding box center [1279, 363] width 63 height 63
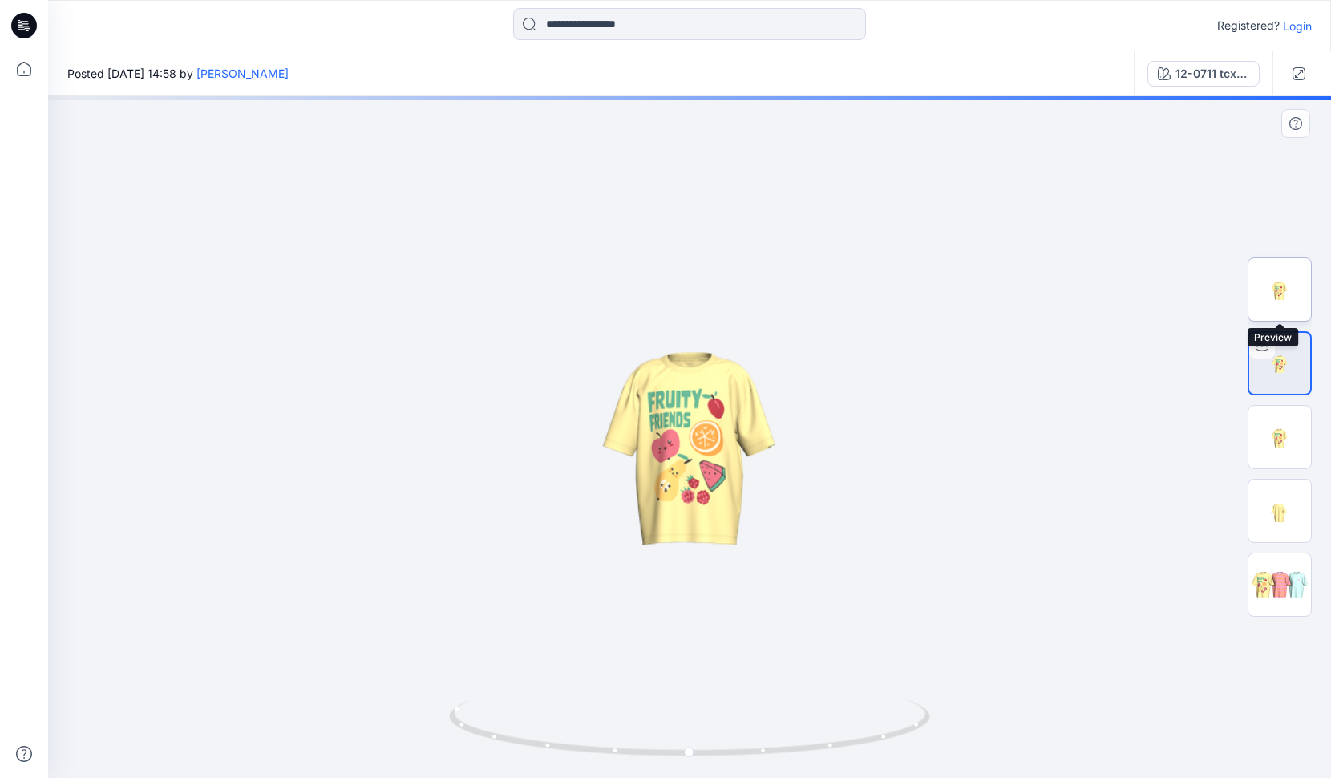
click at [1286, 312] on img at bounding box center [1279, 289] width 63 height 63
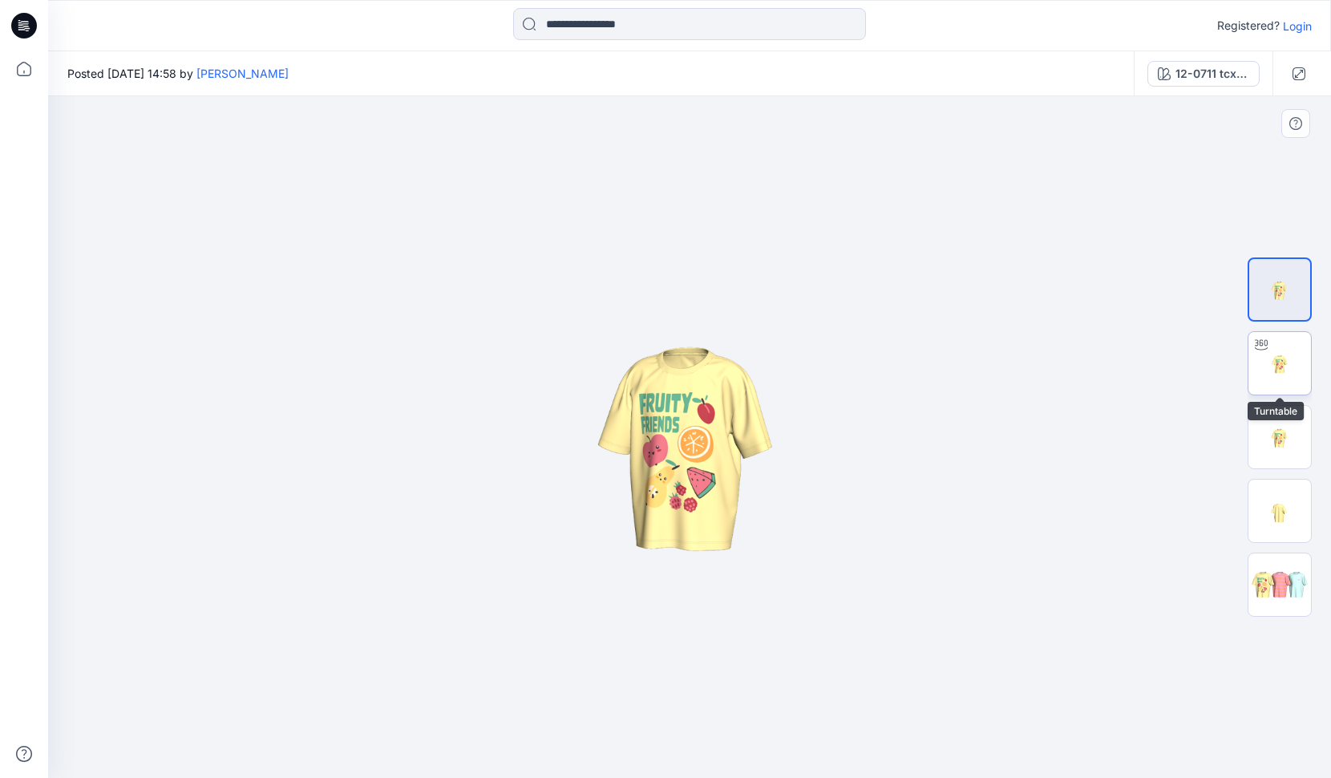
click at [1288, 373] on img at bounding box center [1279, 363] width 63 height 63
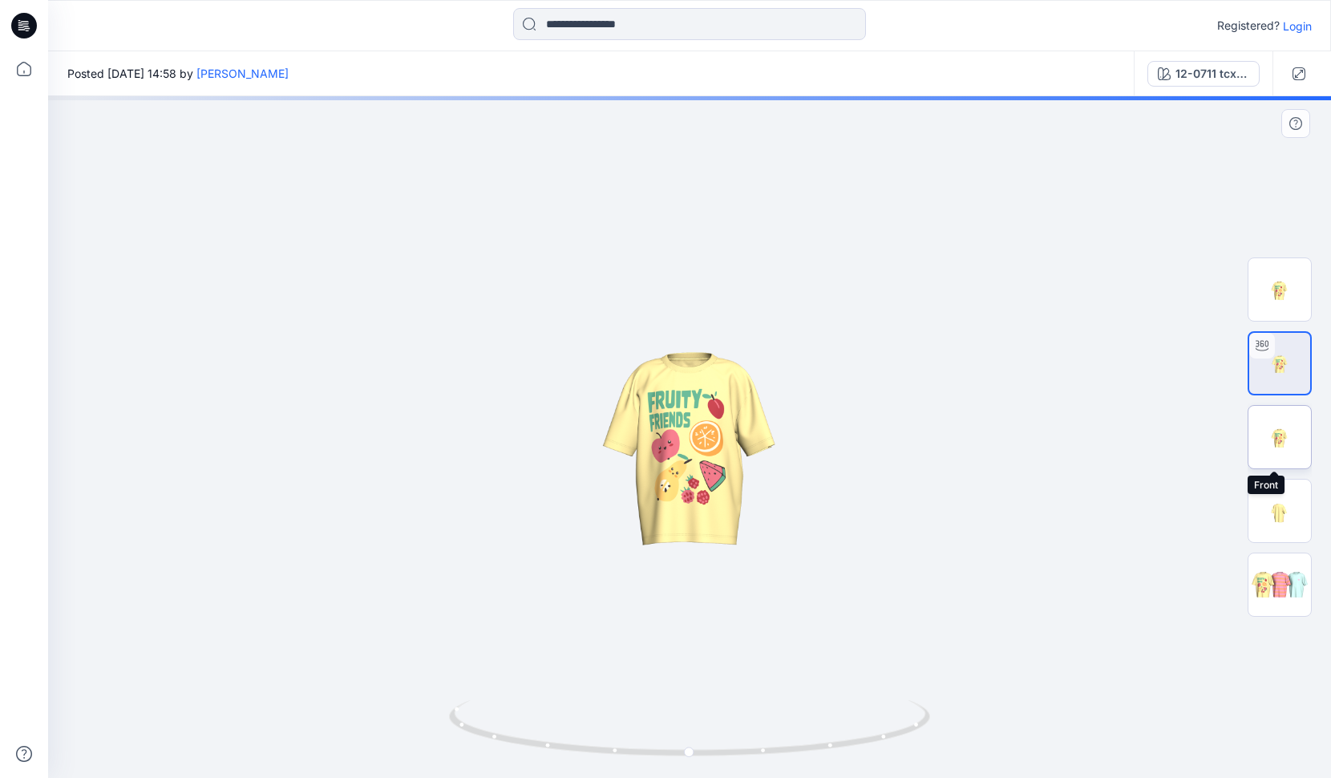
click at [1290, 433] on img at bounding box center [1279, 437] width 63 height 63
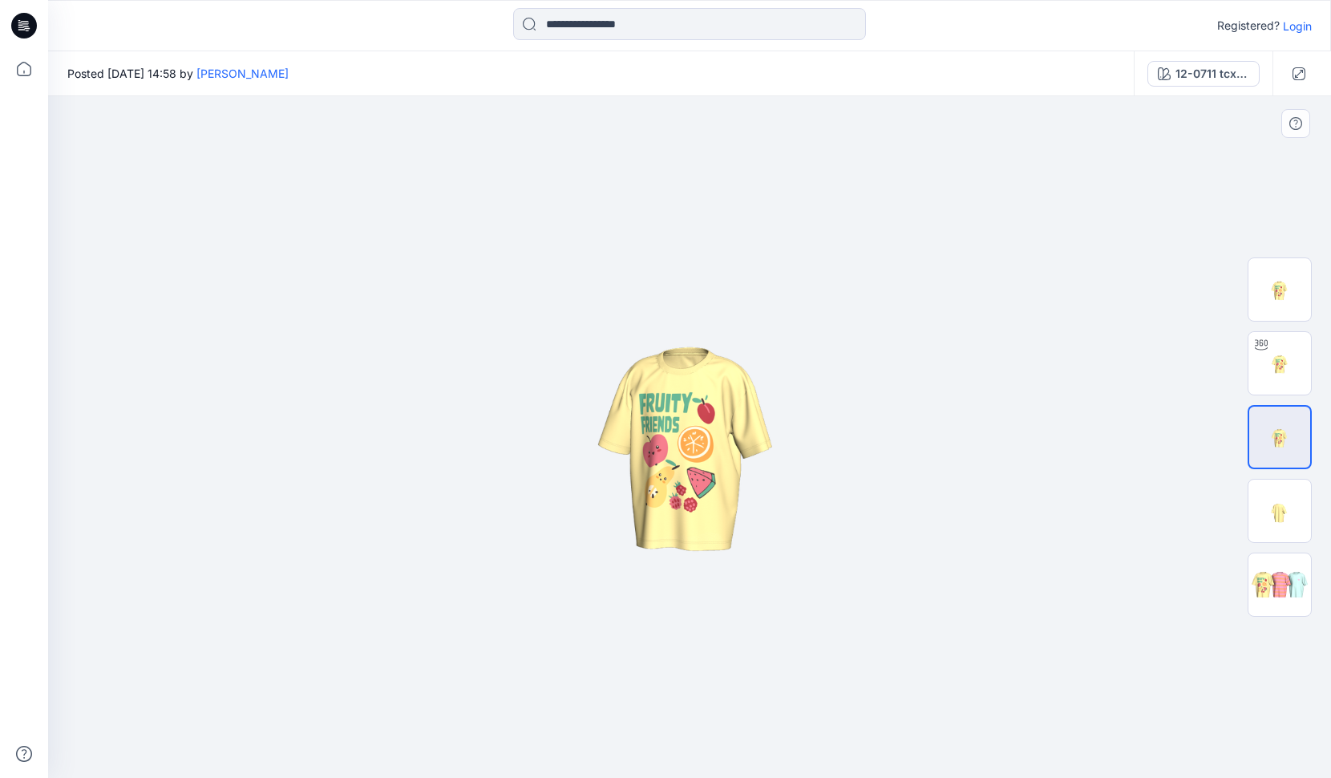
click at [762, 422] on img at bounding box center [689, 436] width 681 height 681
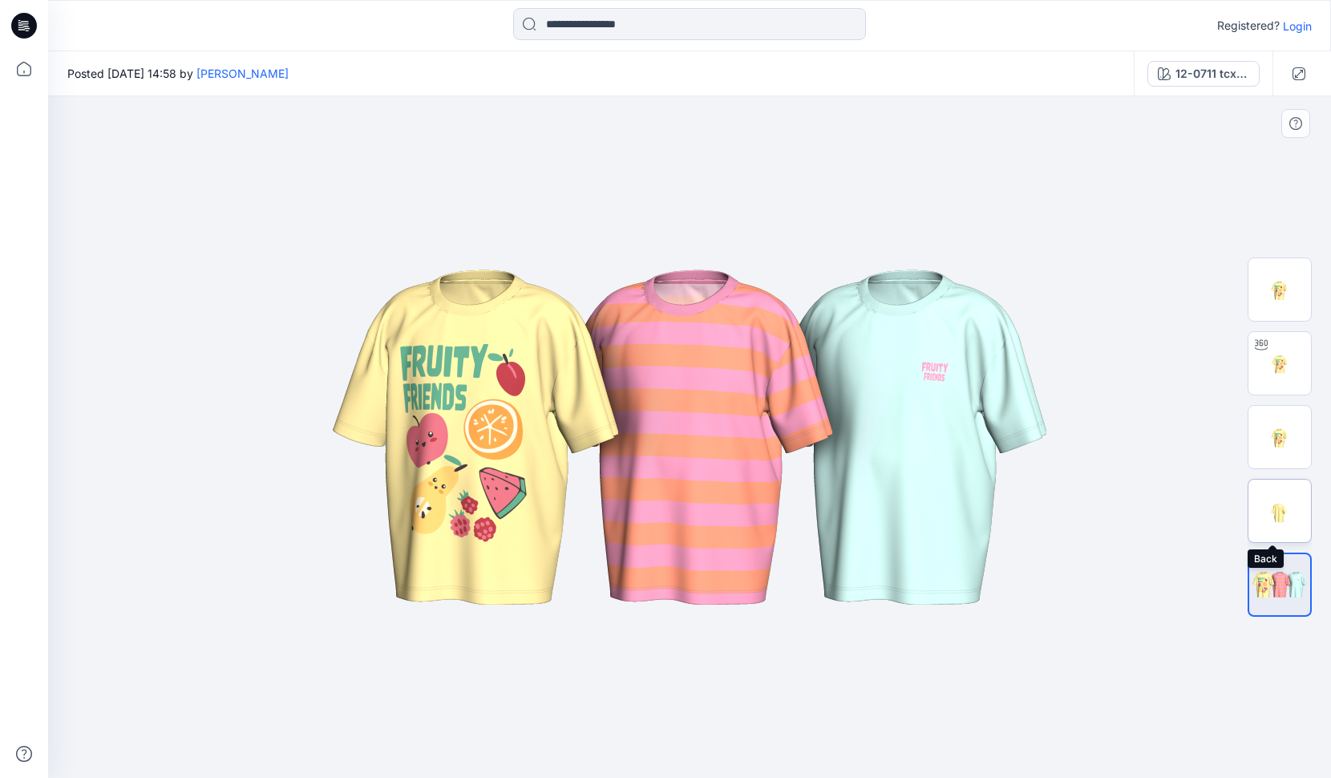
click at [1277, 524] on img at bounding box center [1279, 510] width 63 height 63
